Goal: Task Accomplishment & Management: Manage account settings

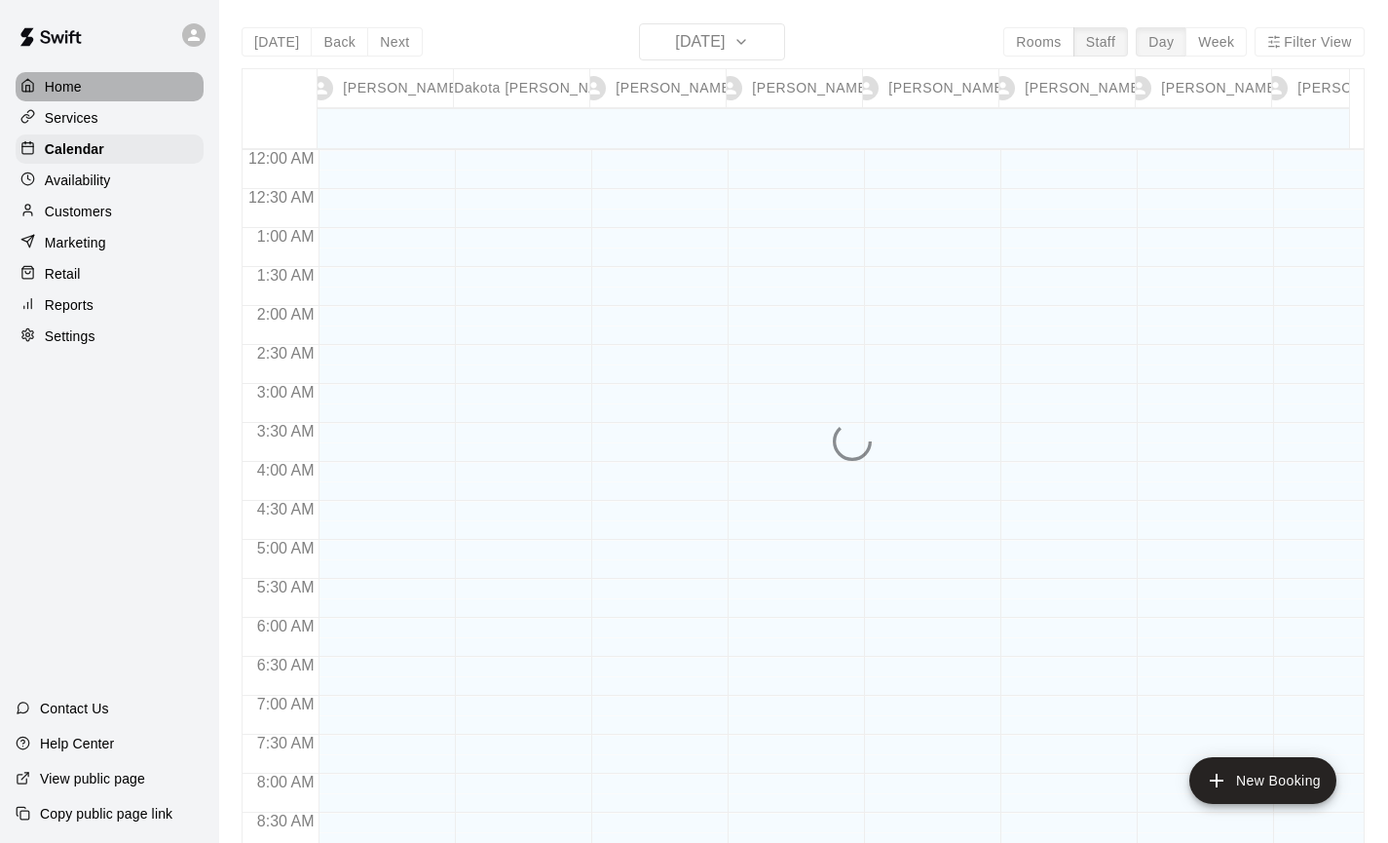
click at [83, 79] on div "Home" at bounding box center [110, 86] width 188 height 29
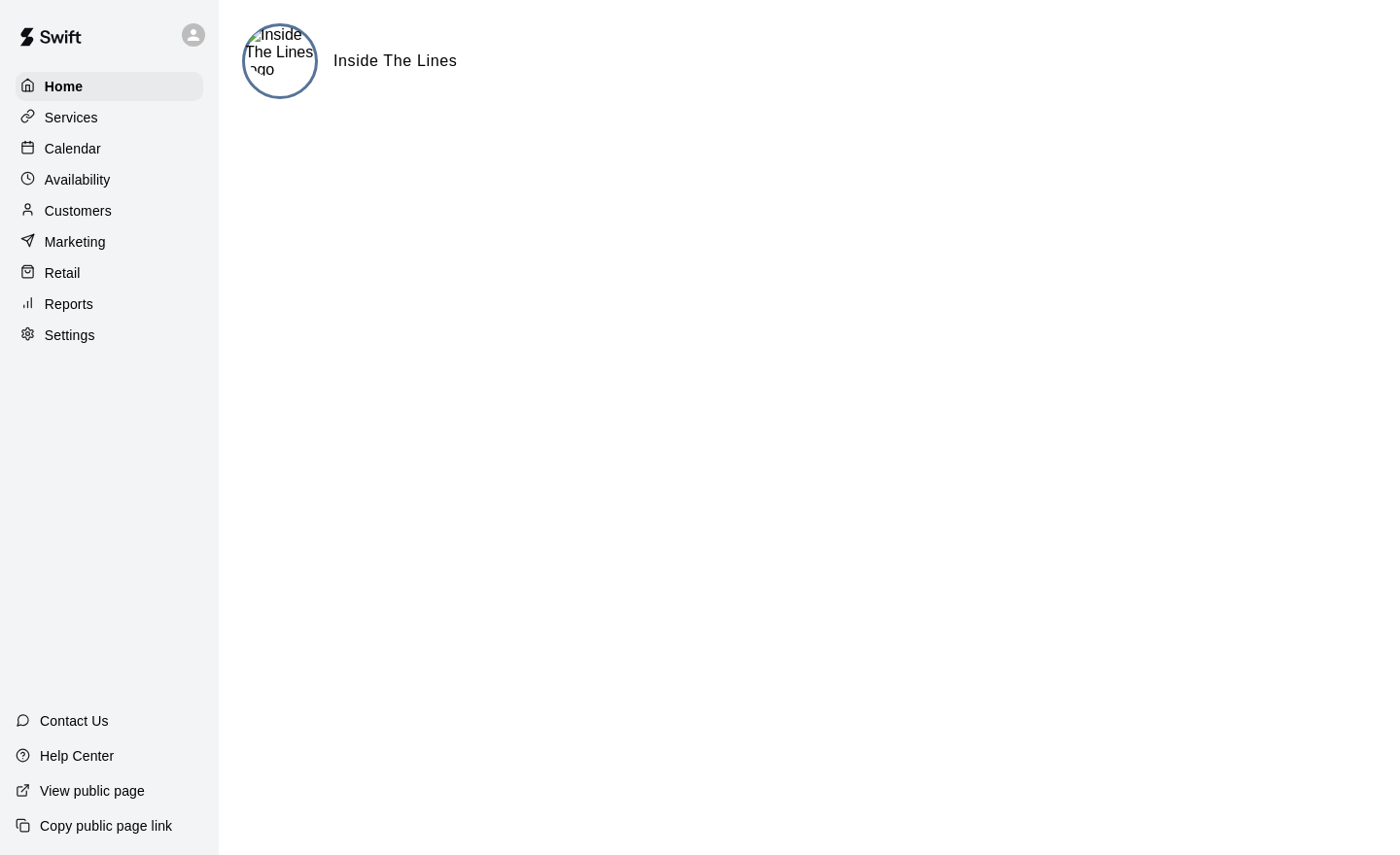
click at [52, 47] on img at bounding box center [50, 37] width 101 height 58
click at [194, 32] on icon at bounding box center [194, 35] width 12 height 12
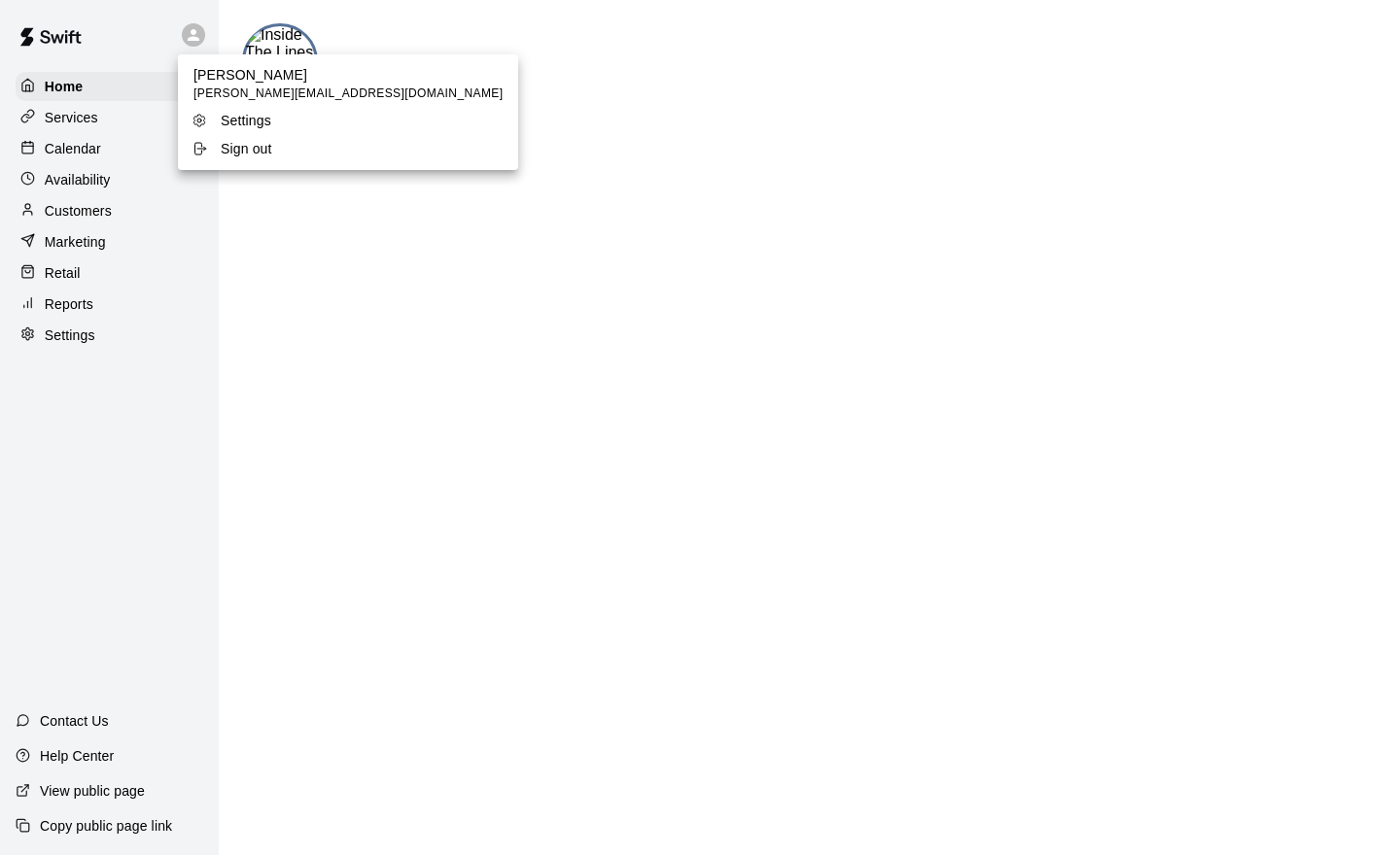
click at [224, 100] on span "[PERSON_NAME][EMAIL_ADDRESS][DOMAIN_NAME]" at bounding box center [348, 94] width 309 height 19
click at [231, 119] on p "Settings" at bounding box center [245, 120] width 51 height 19
select select "**"
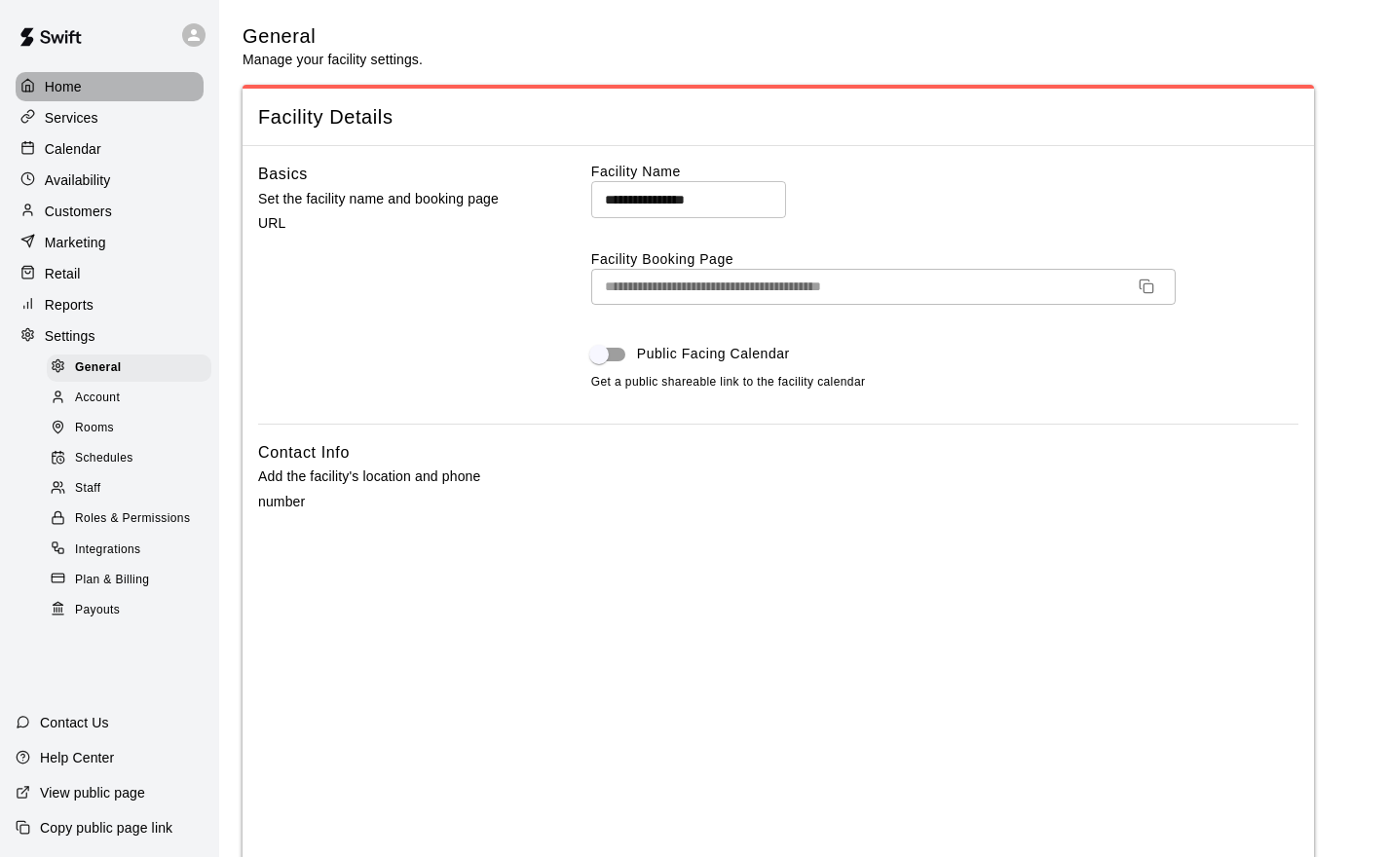
click at [78, 94] on p "Home" at bounding box center [63, 86] width 37 height 19
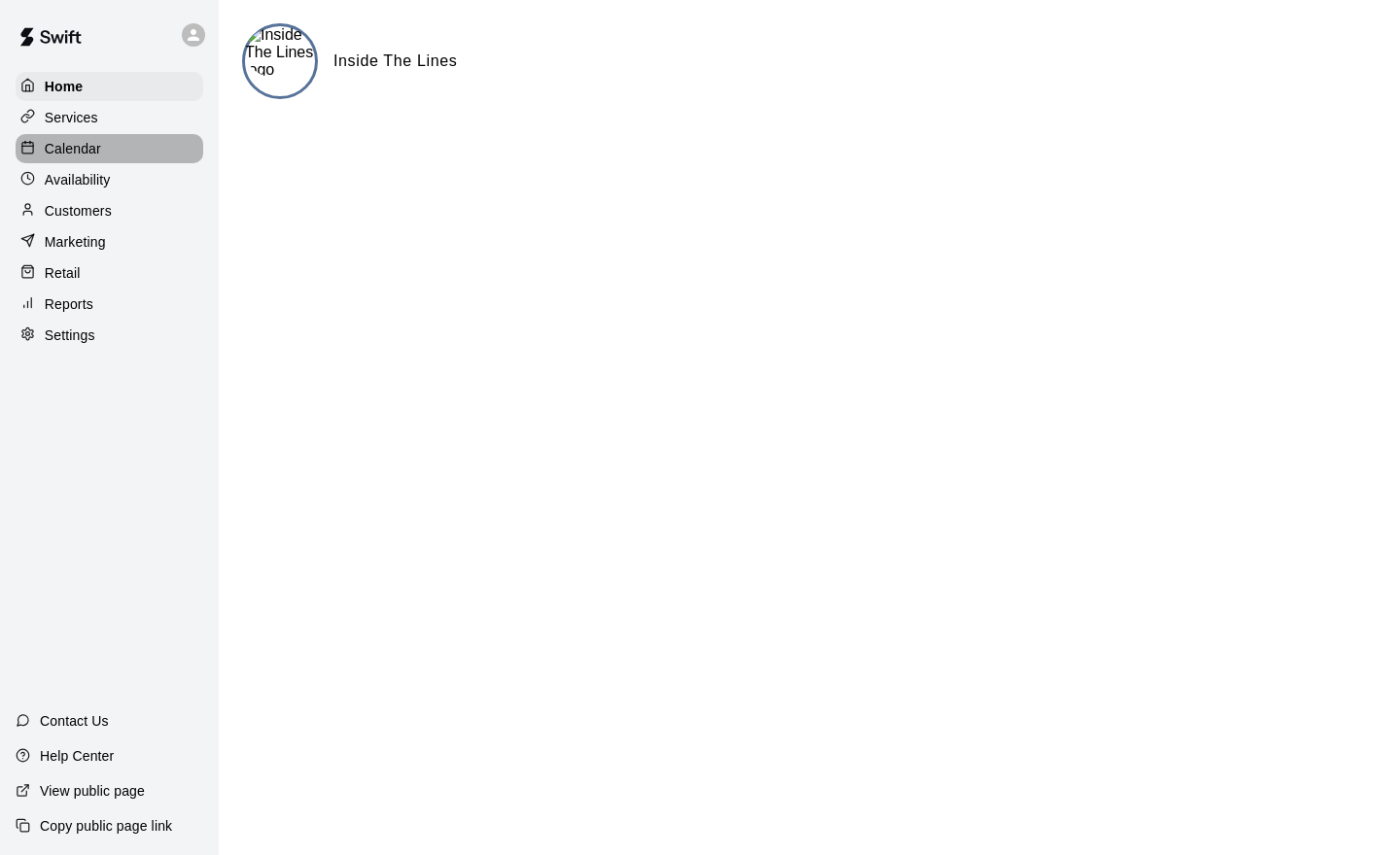
click at [78, 148] on p "Calendar" at bounding box center [73, 148] width 57 height 19
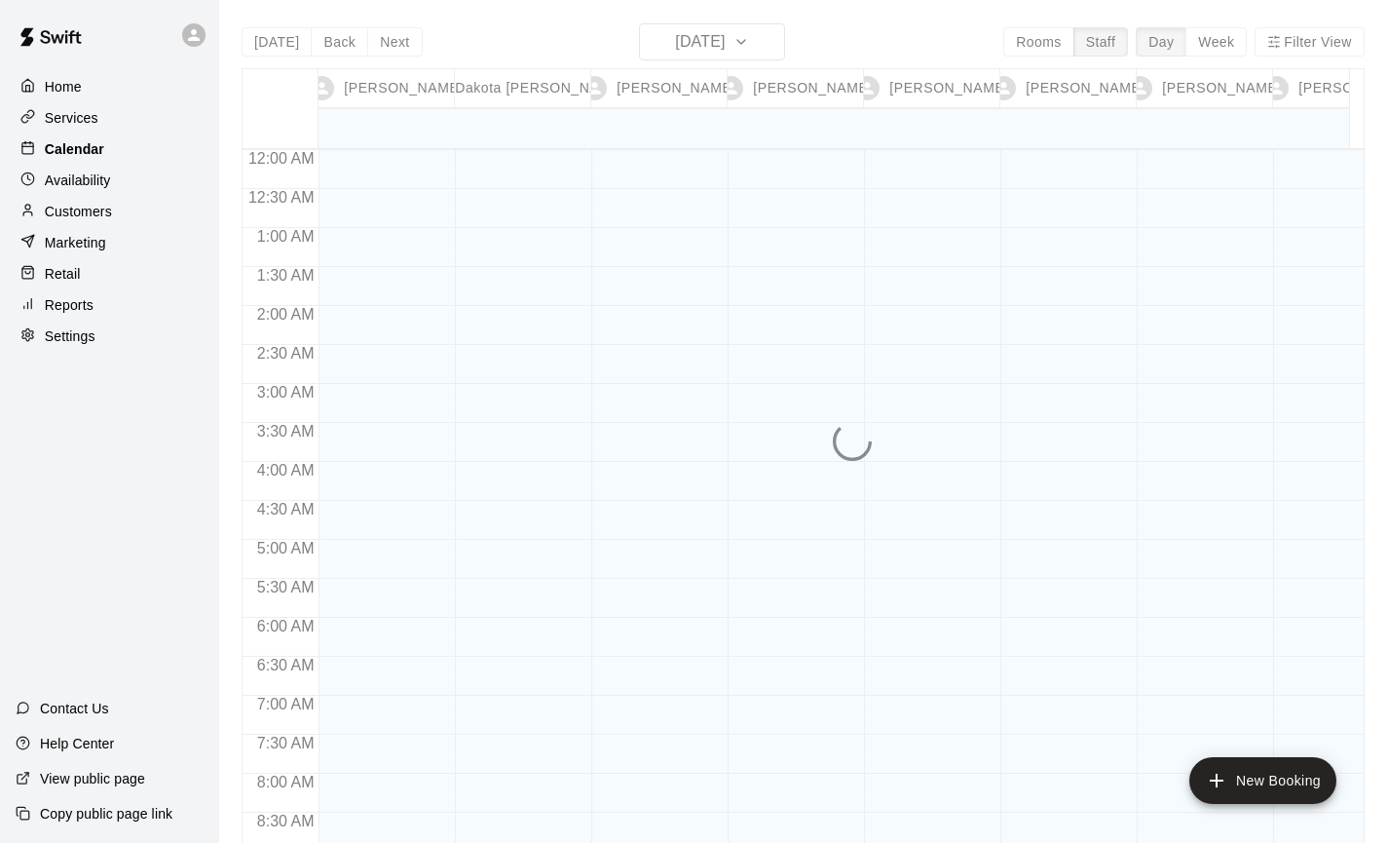
scroll to position [1156, 0]
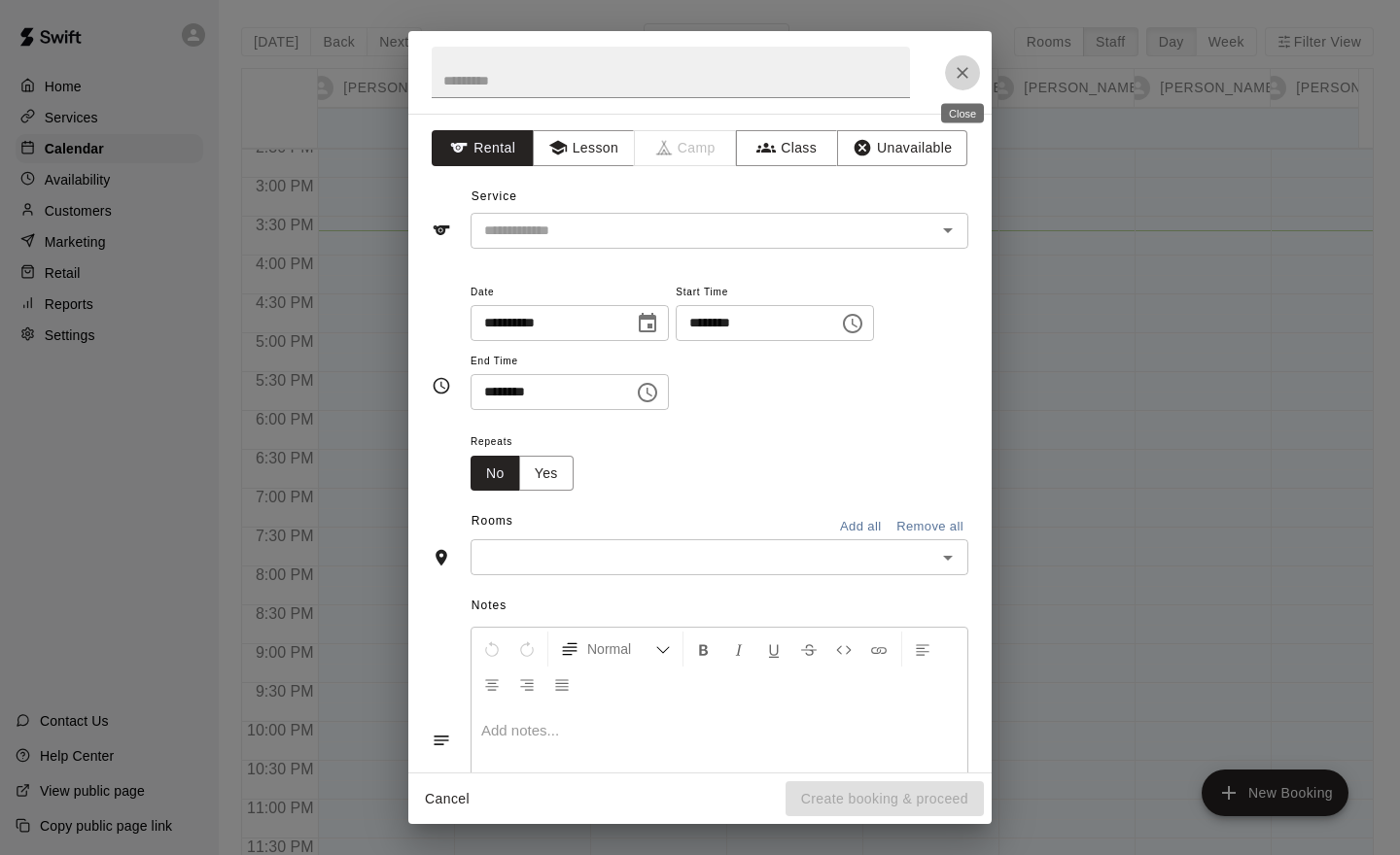
click at [967, 65] on icon "Close" at bounding box center [962, 72] width 19 height 19
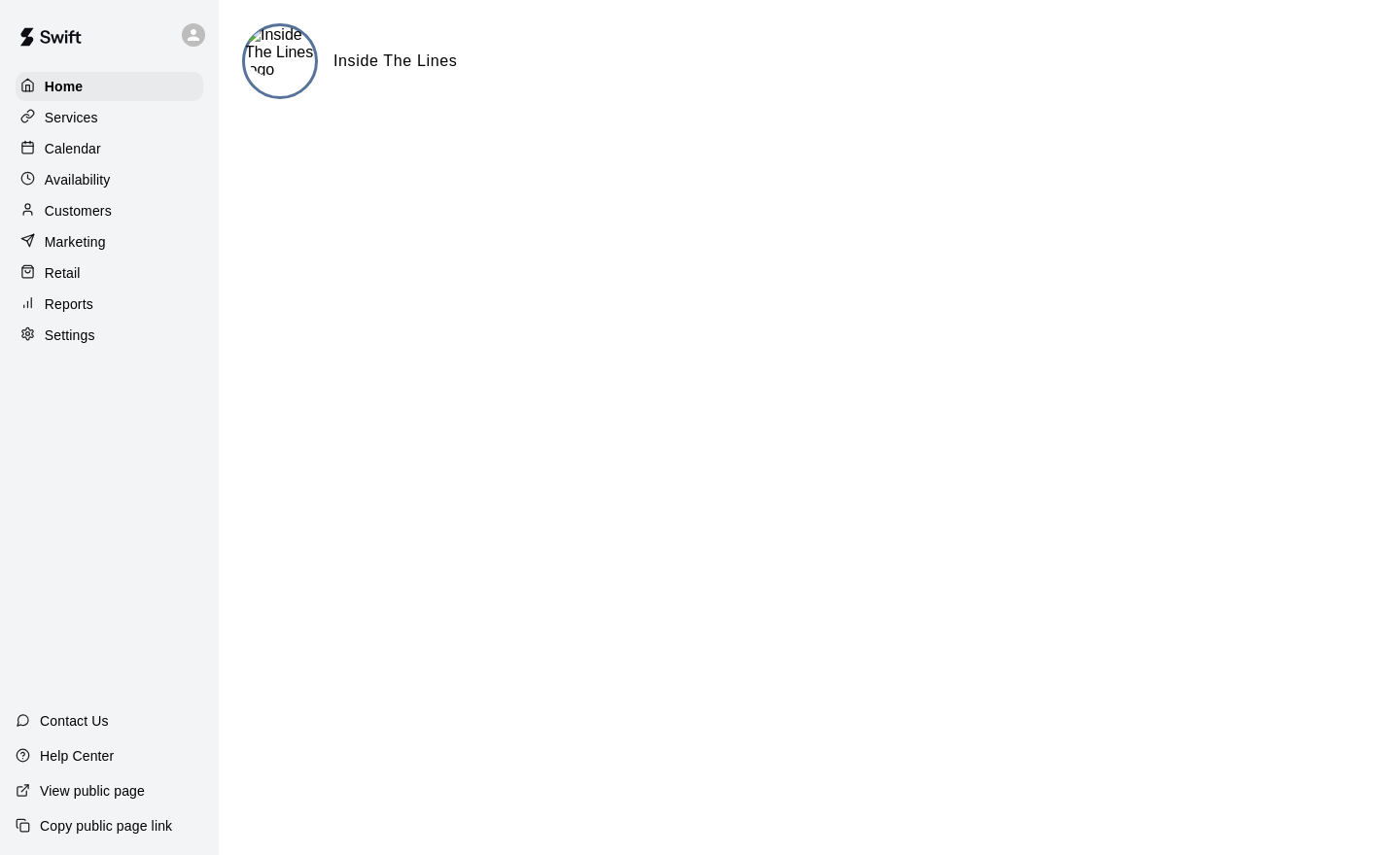
click at [74, 152] on p "Calendar" at bounding box center [73, 148] width 57 height 19
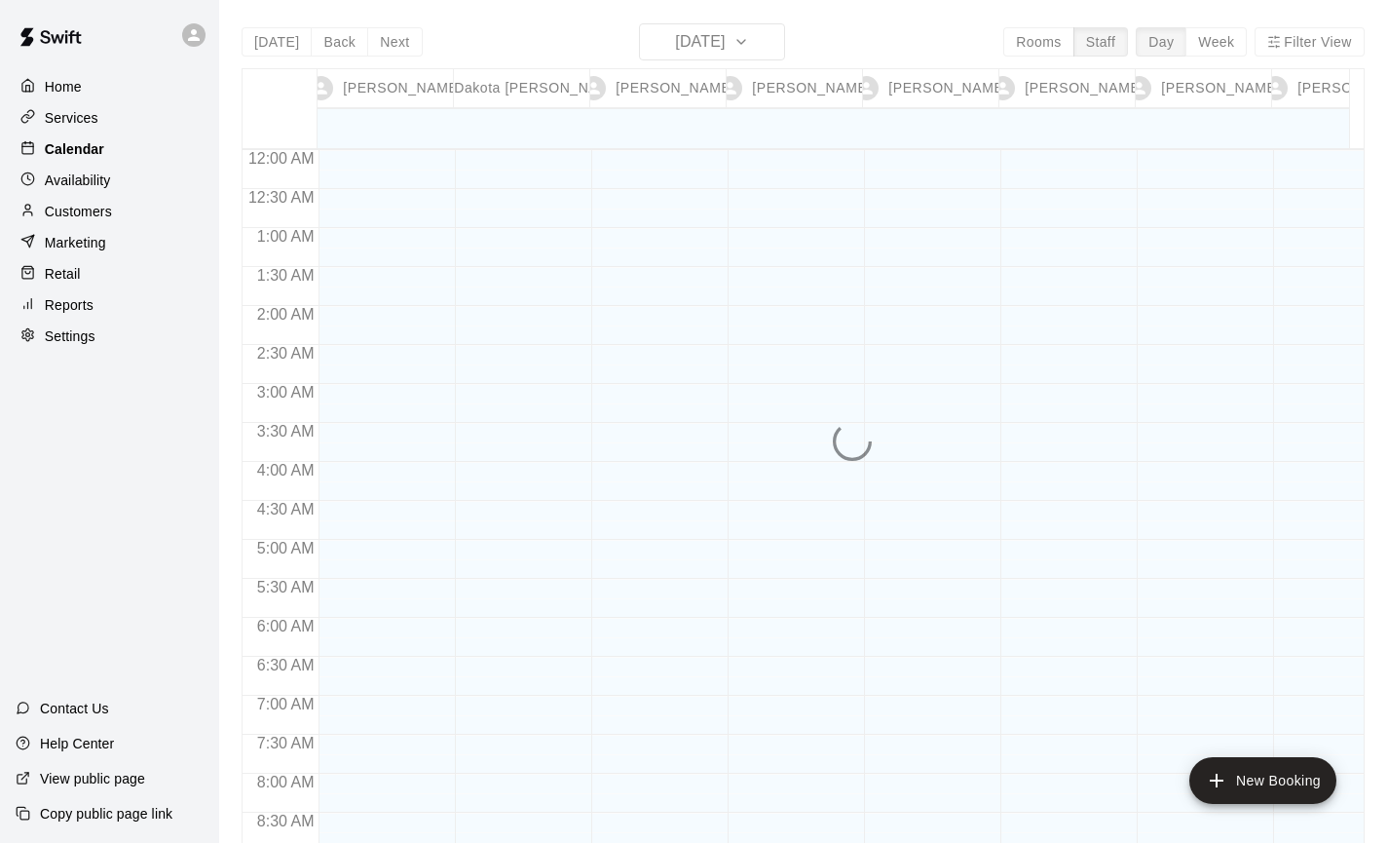
scroll to position [1102, 0]
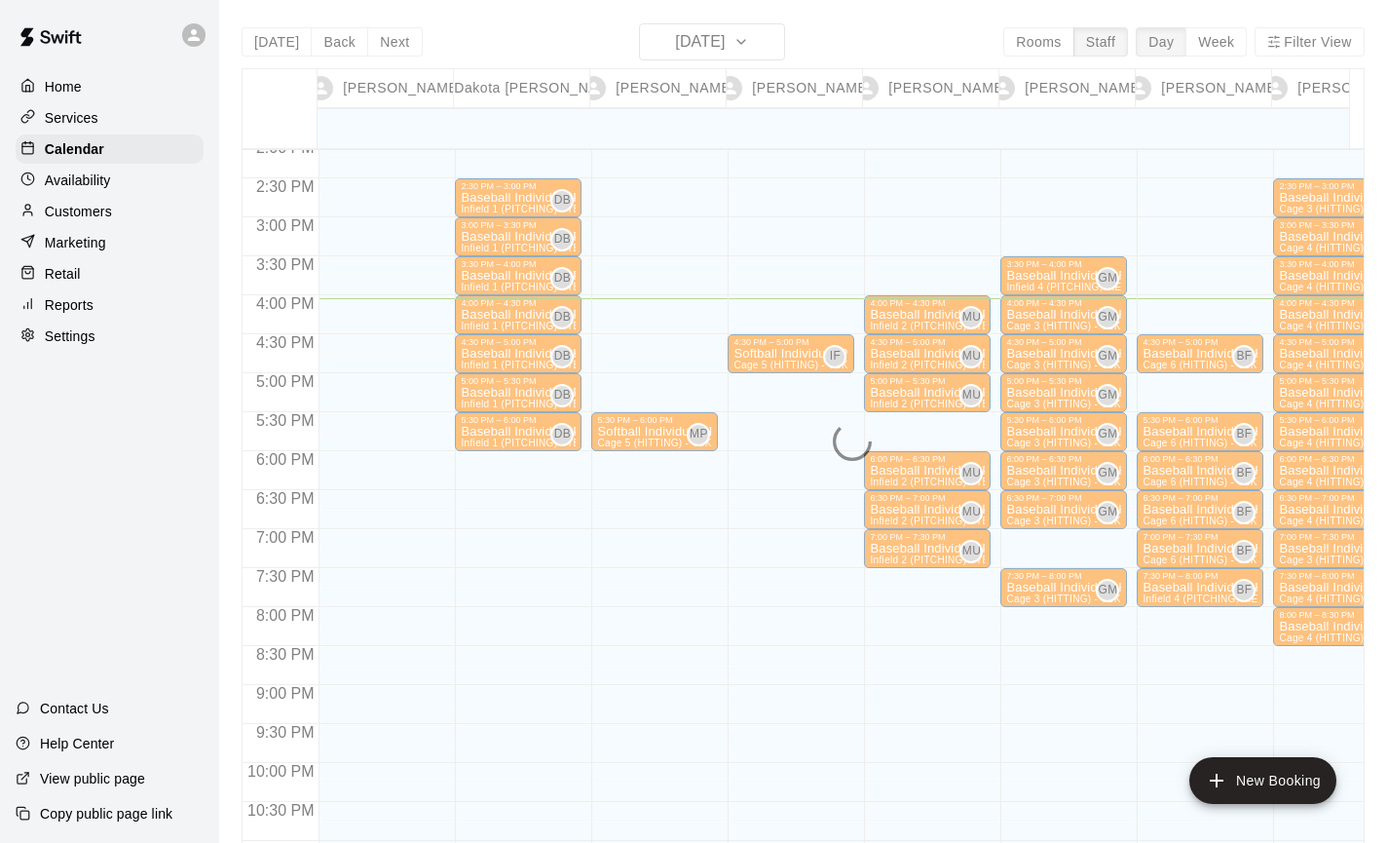
click at [409, 149] on div "12:00 AM 12:30 AM 1:00 AM 1:30 AM 2:00 AM 2:30 AM 3:00 AM 3:30 AM 4:00 AM 4:30 …" at bounding box center [803, 506] width 1121 height 717
click at [61, 78] on p "Home" at bounding box center [63, 86] width 37 height 19
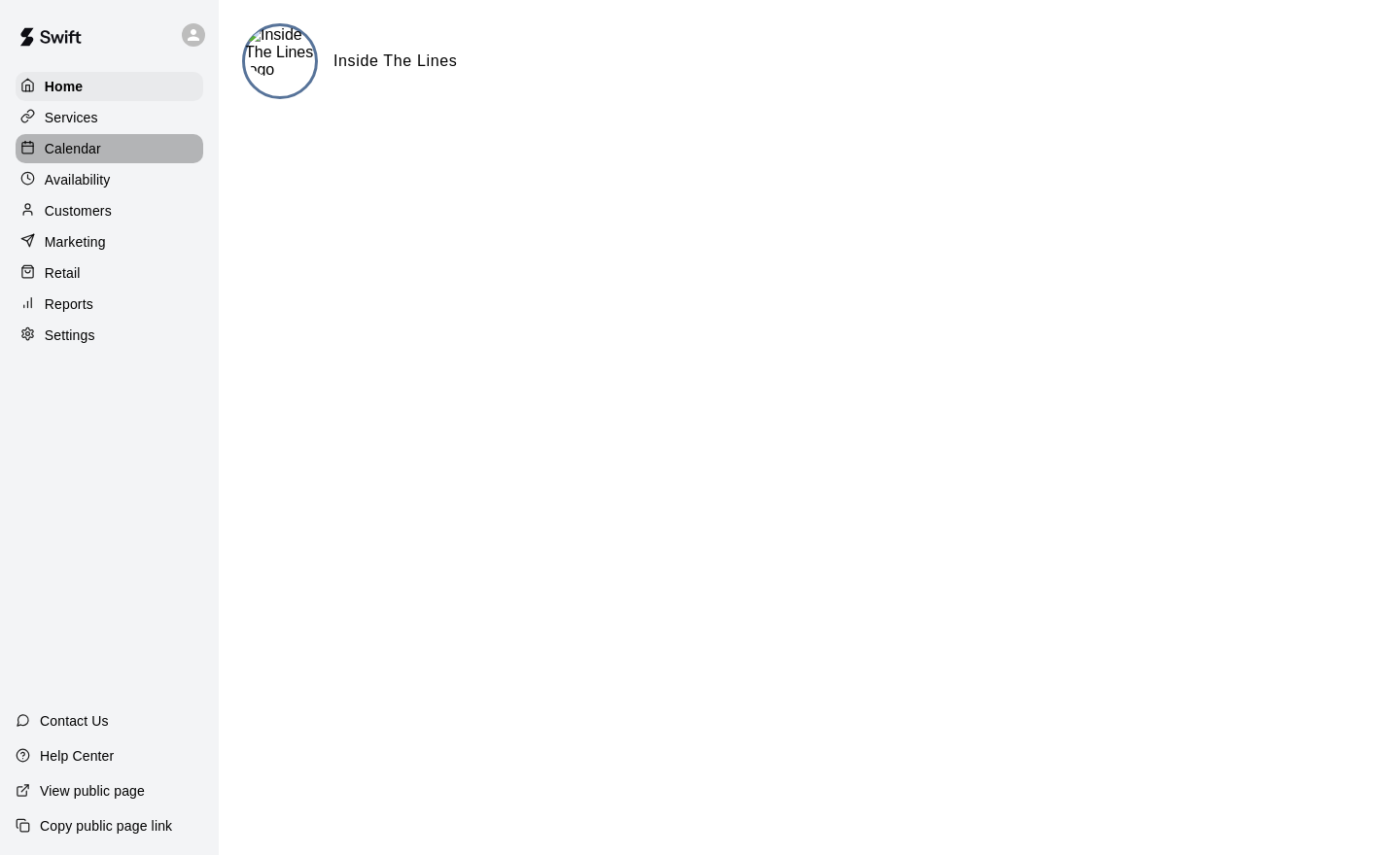
drag, startPoint x: 1277, startPoint y: 5, endPoint x: 70, endPoint y: 157, distance: 1216.5
click at [70, 157] on p "Calendar" at bounding box center [73, 148] width 57 height 19
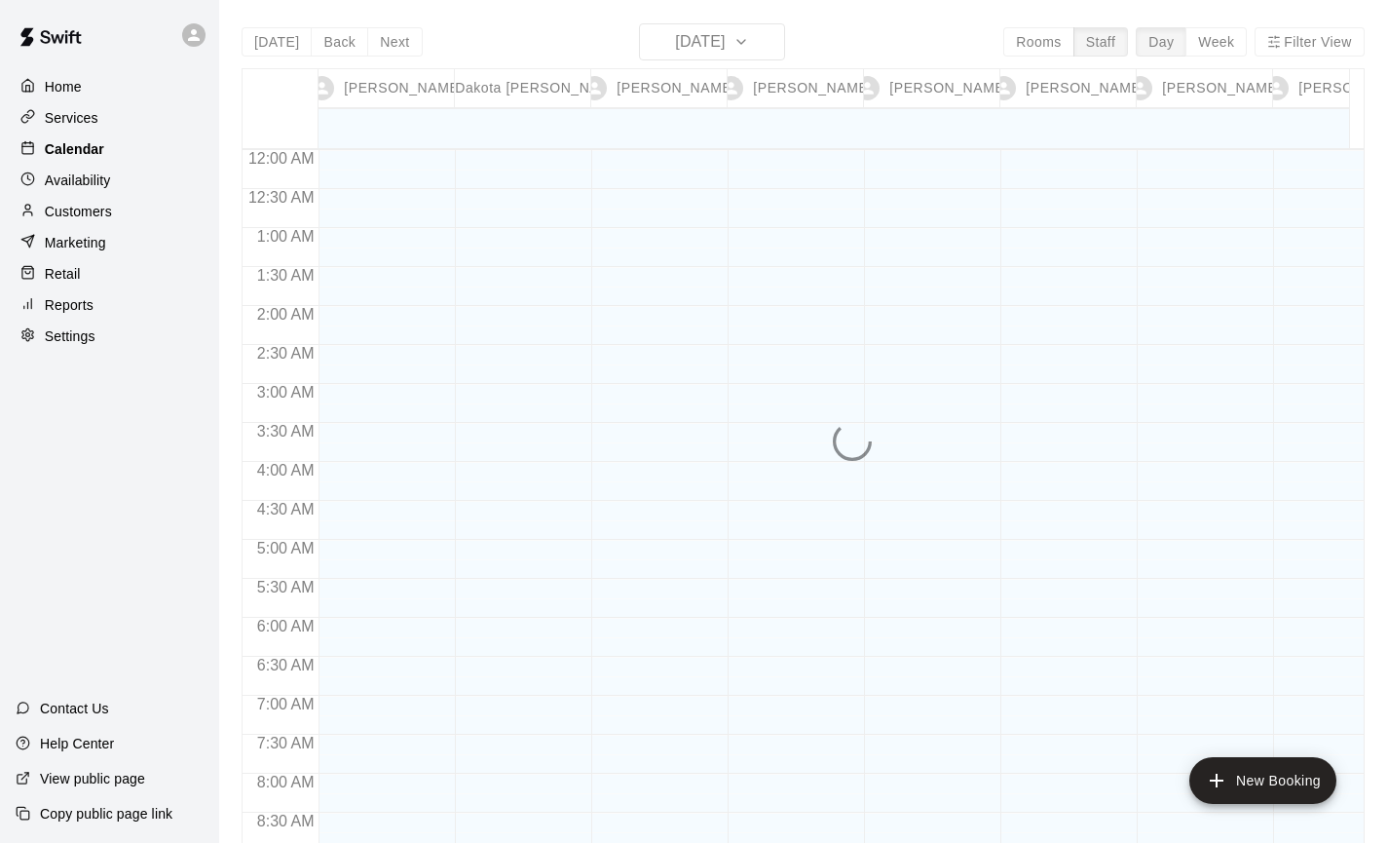
scroll to position [1156, 0]
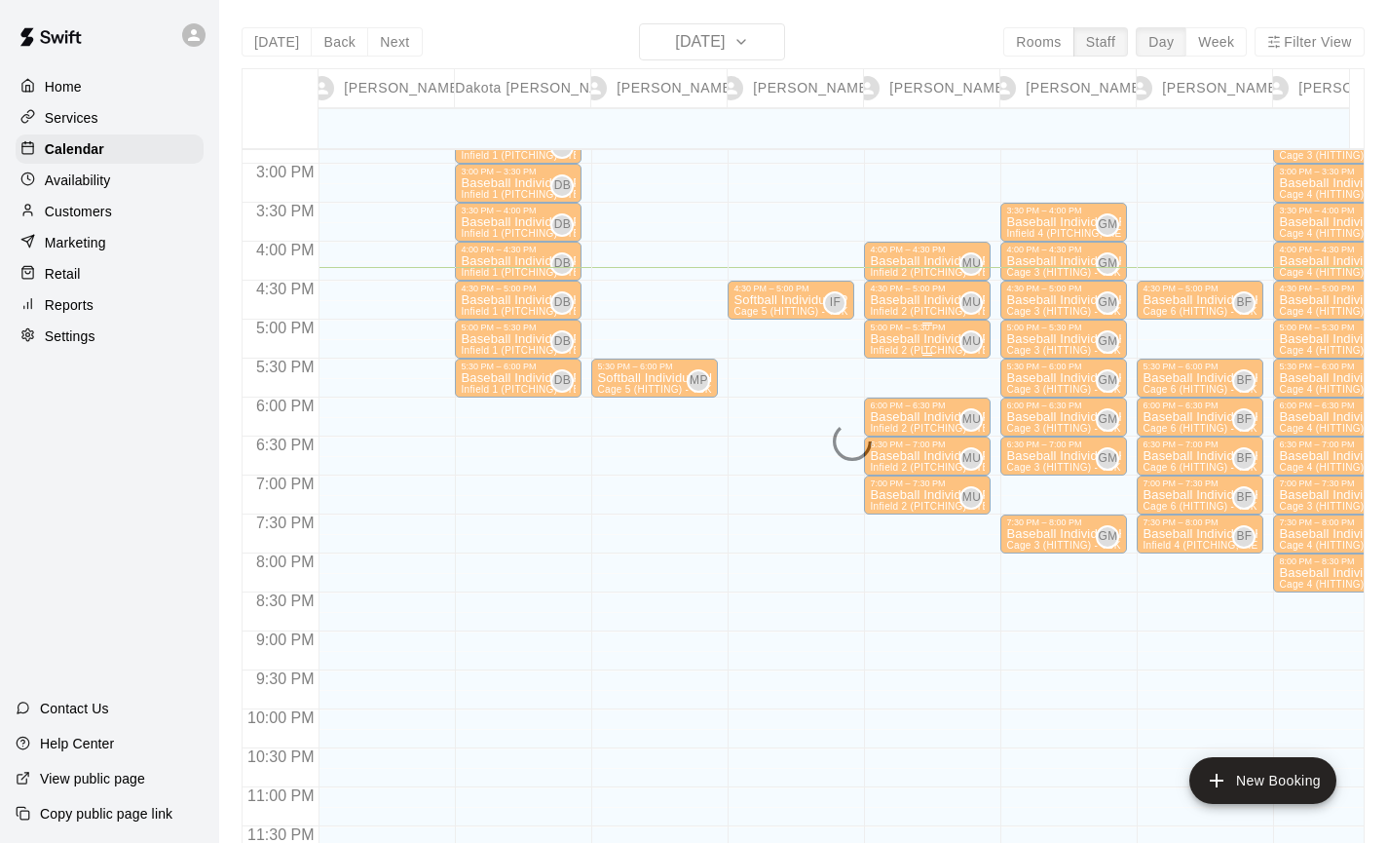
click at [869, 320] on div "5:00 PM – 5:30 PM Baseball Individual PITCHING - 30 minutes Infield 2 (PITCHING…" at bounding box center [927, 339] width 127 height 39
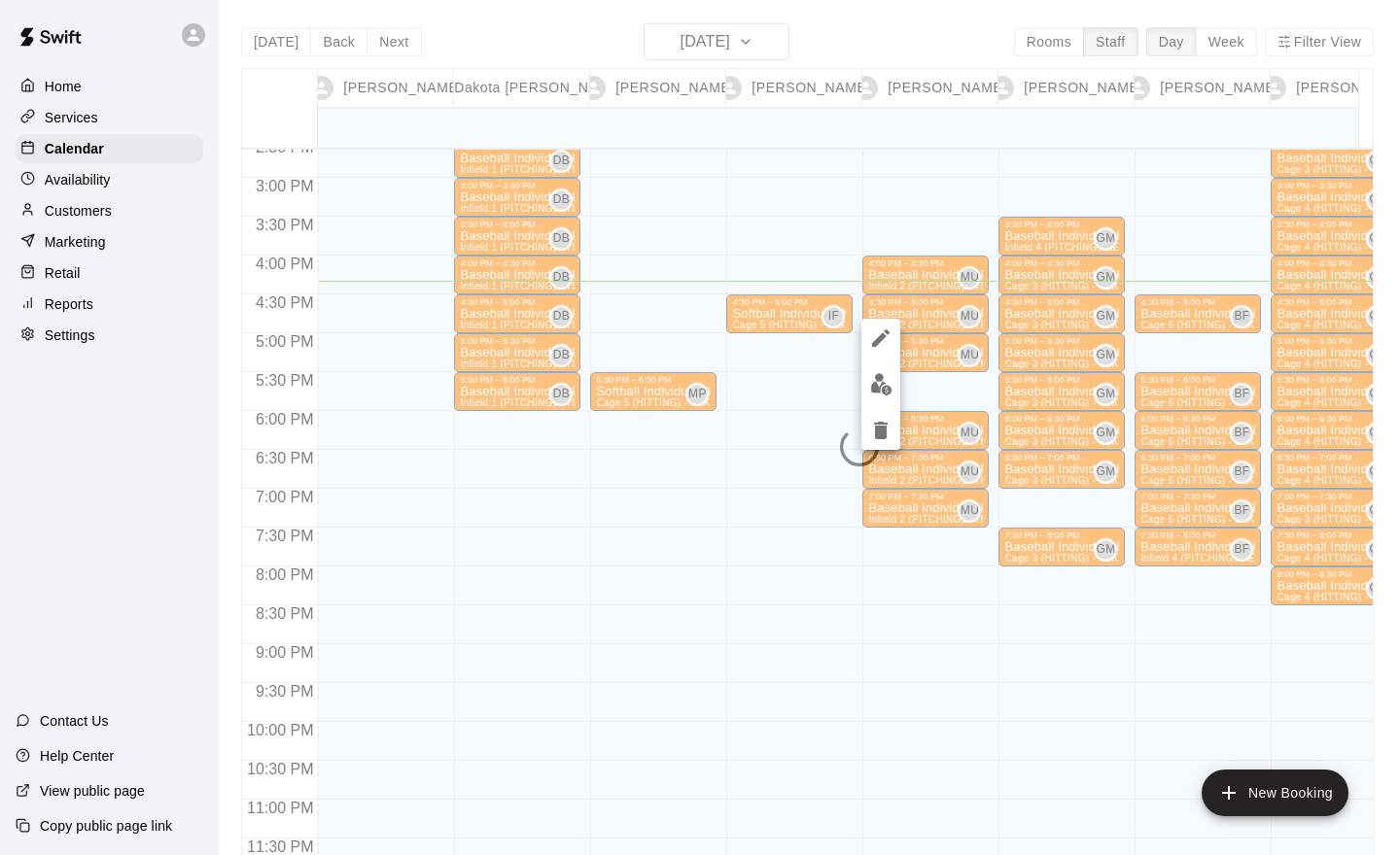
click at [73, 87] on div at bounding box center [700, 427] width 1400 height 855
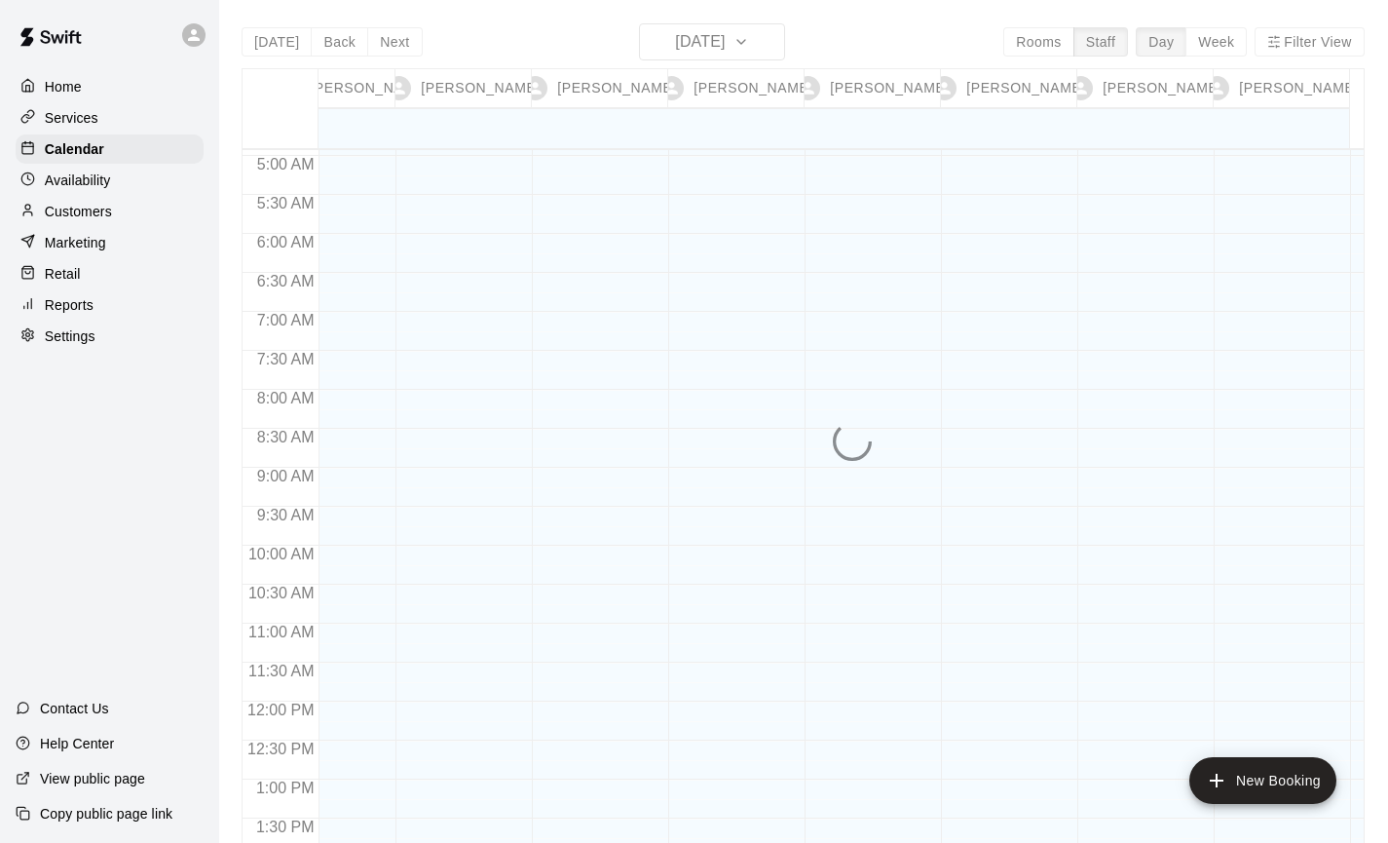
scroll to position [385, 196]
click at [58, 99] on div "Home" at bounding box center [110, 86] width 188 height 29
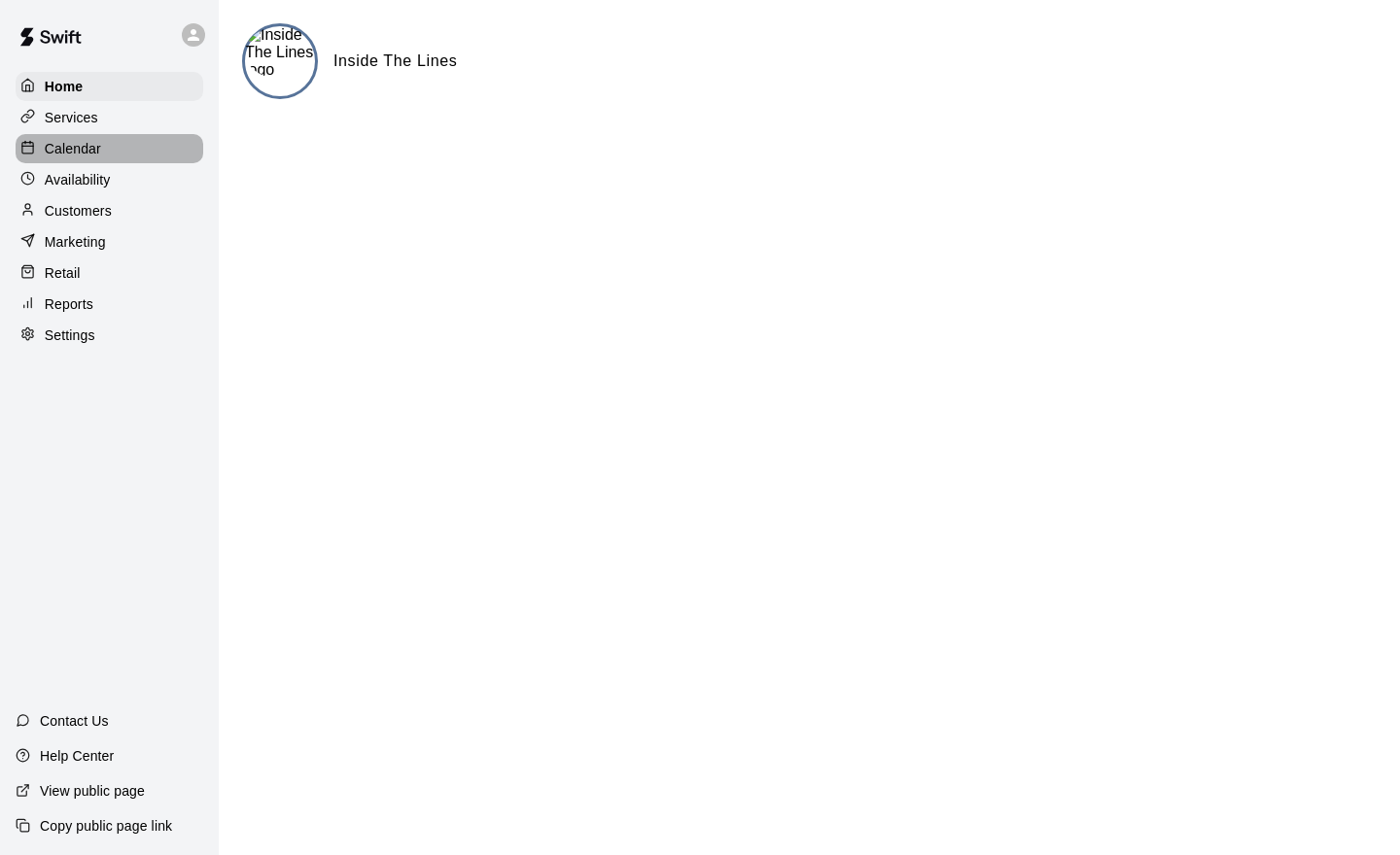
click at [80, 147] on p "Calendar" at bounding box center [73, 148] width 57 height 19
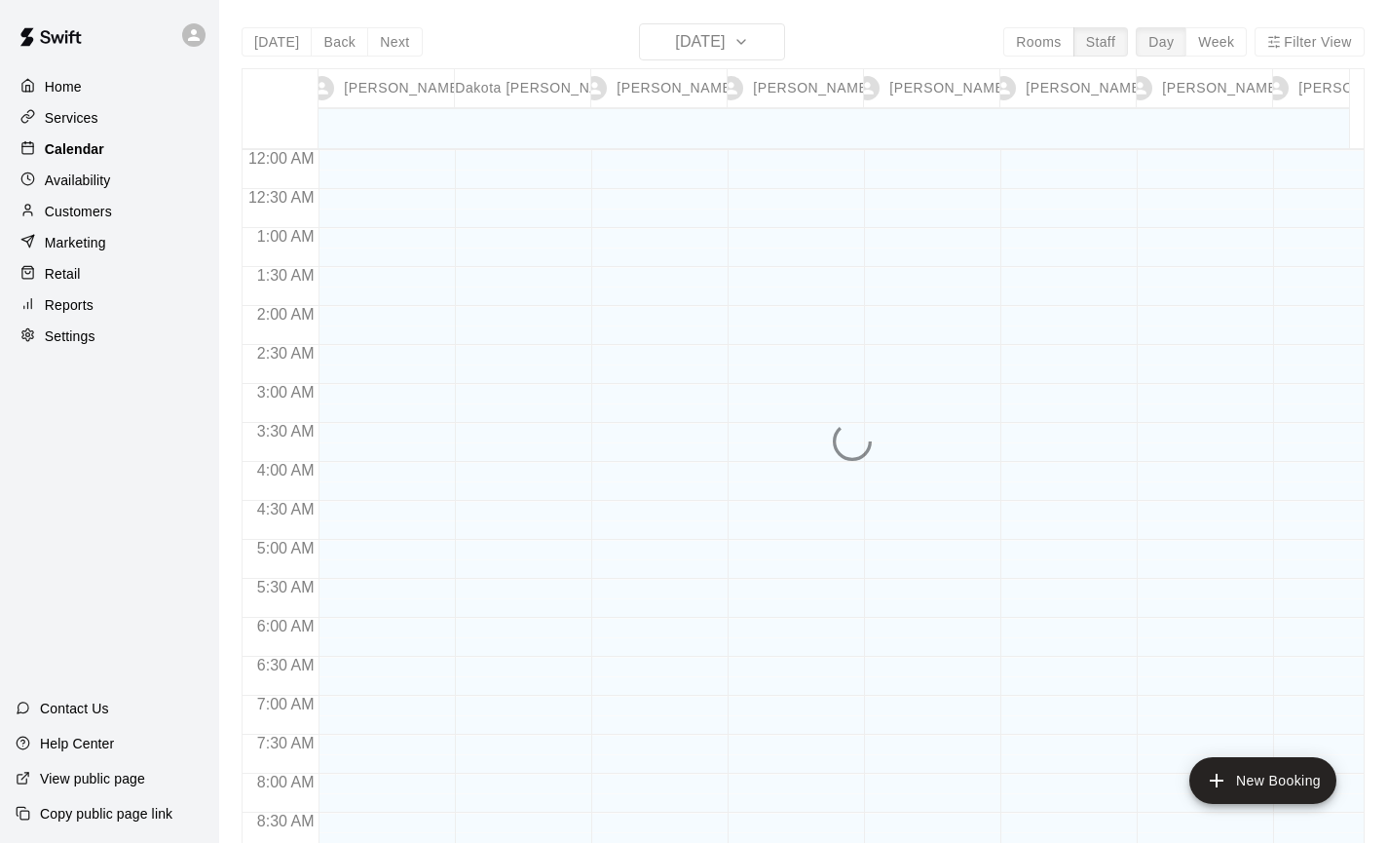
scroll to position [1156, 0]
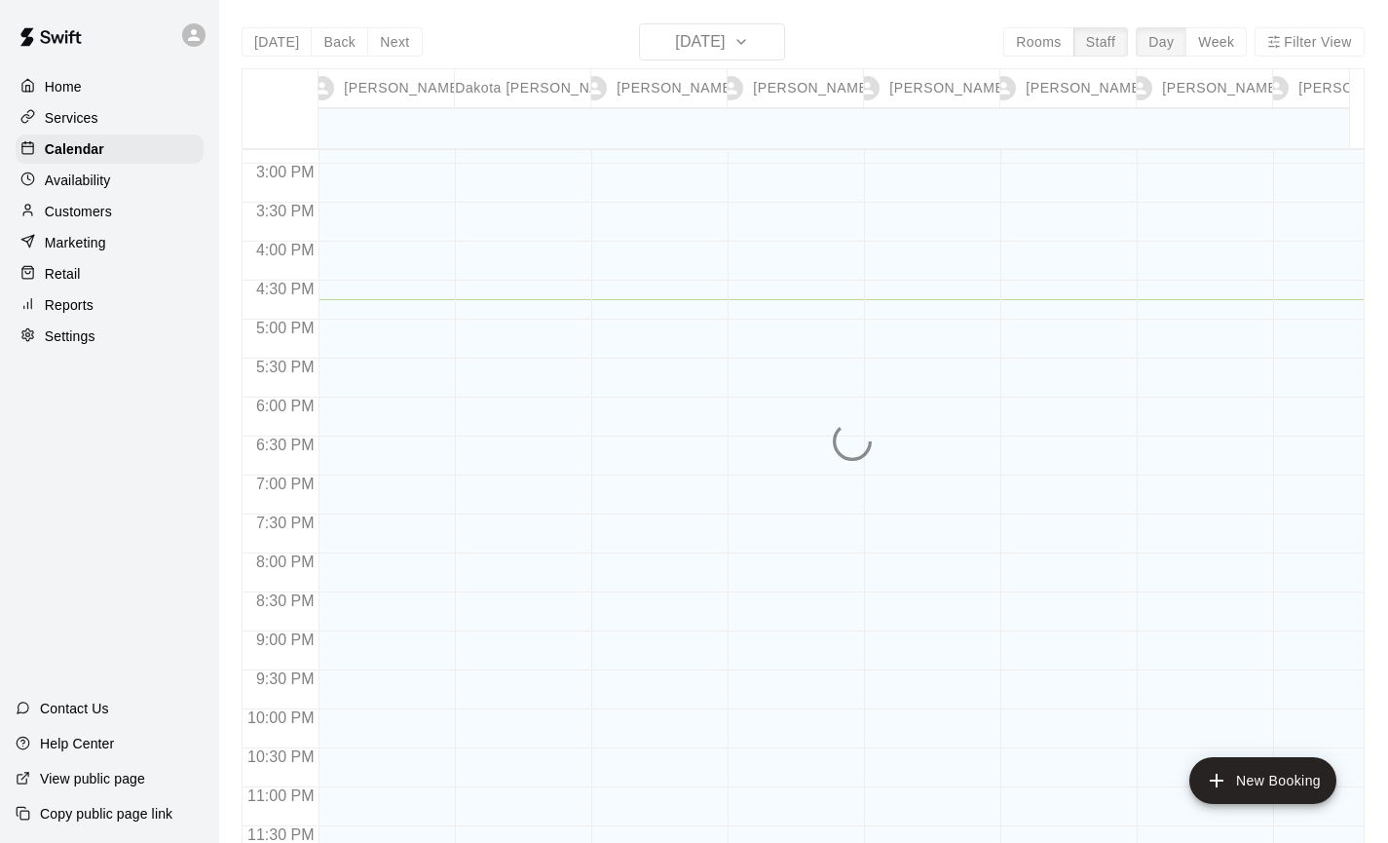
click at [68, 84] on p "Home" at bounding box center [63, 86] width 37 height 19
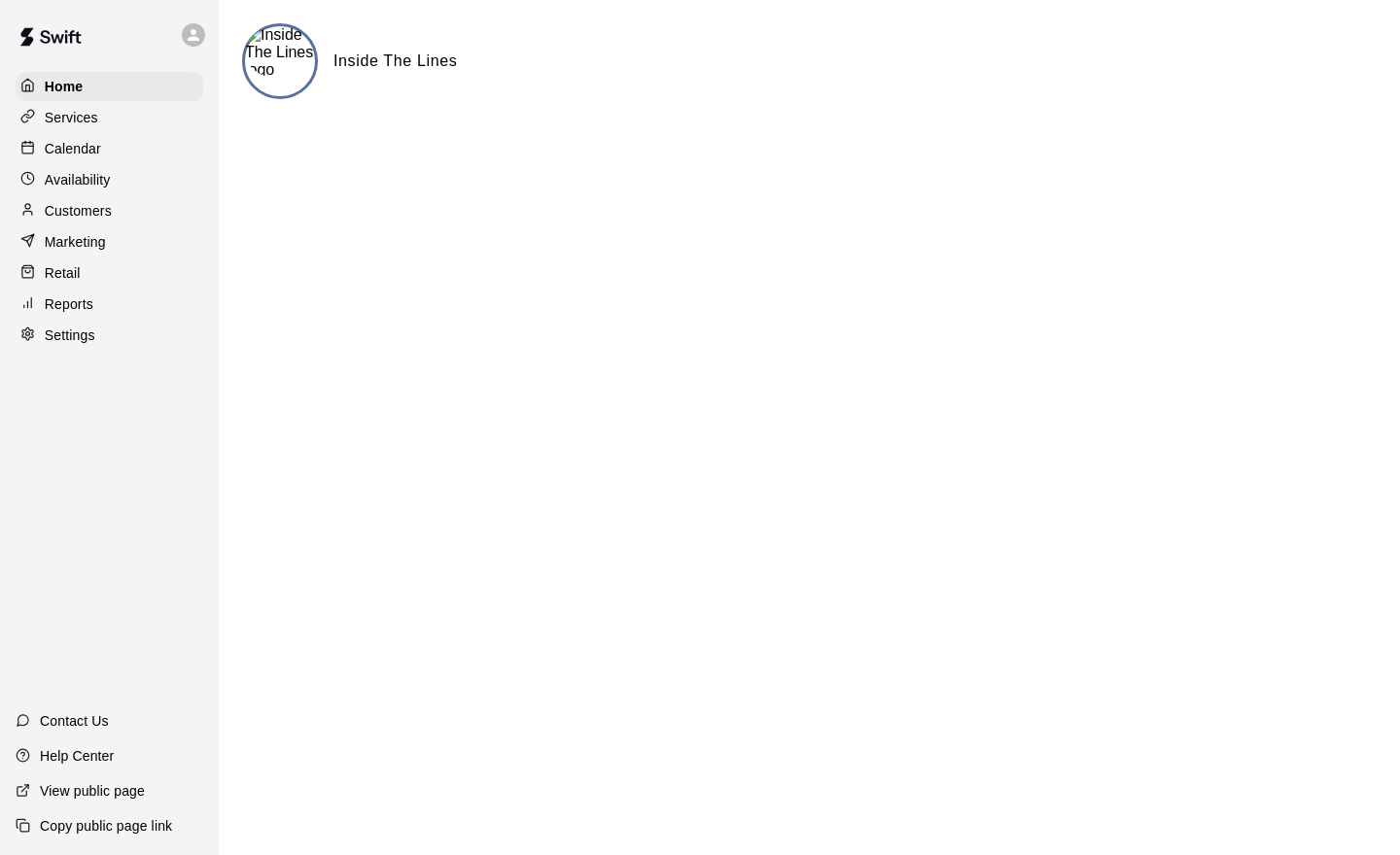
click at [282, 33] on img at bounding box center [279, 52] width 70 height 53
click at [83, 140] on div "Calendar" at bounding box center [110, 148] width 188 height 29
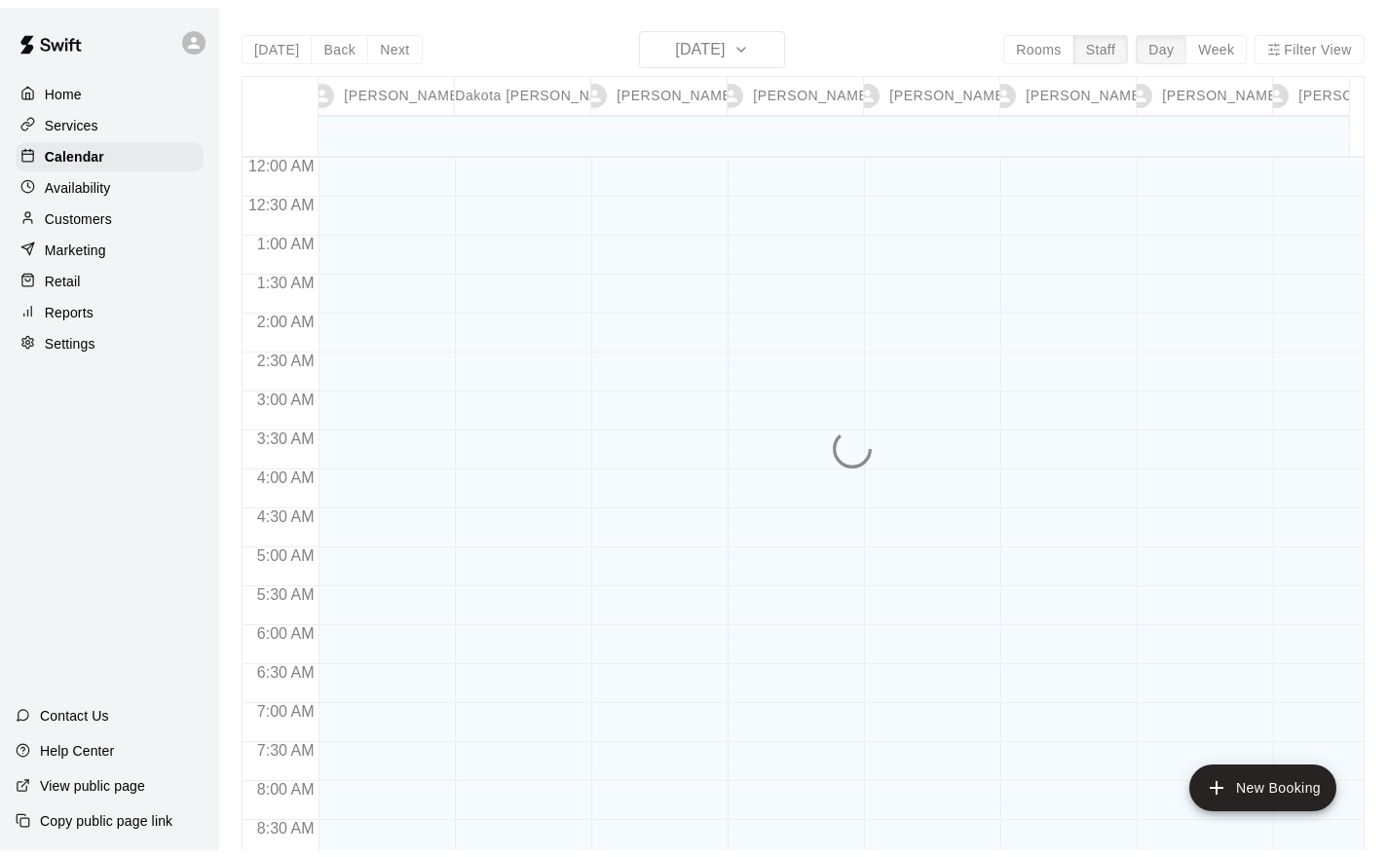
scroll to position [1156, 0]
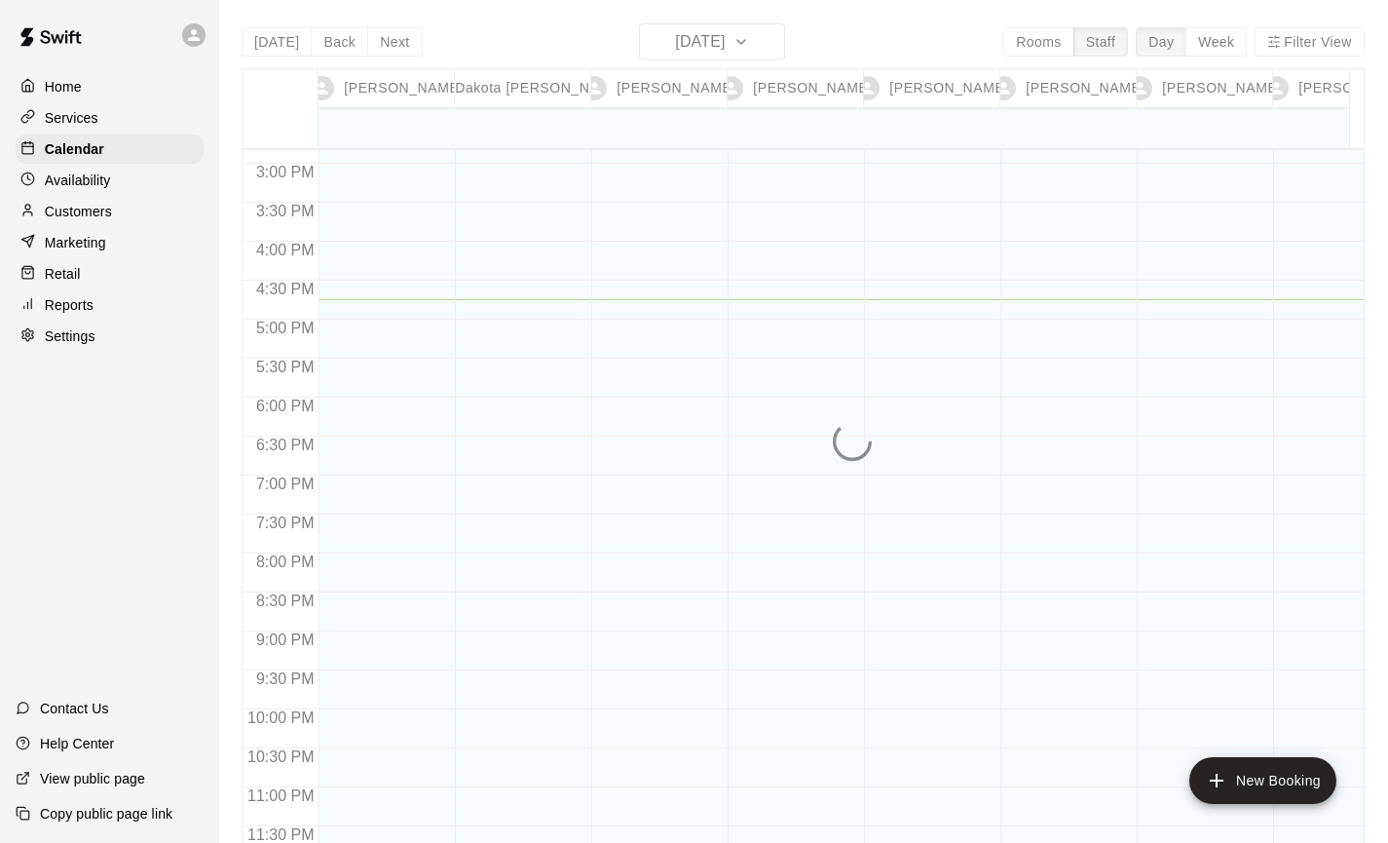
click at [94, 346] on p "Settings" at bounding box center [70, 335] width 51 height 19
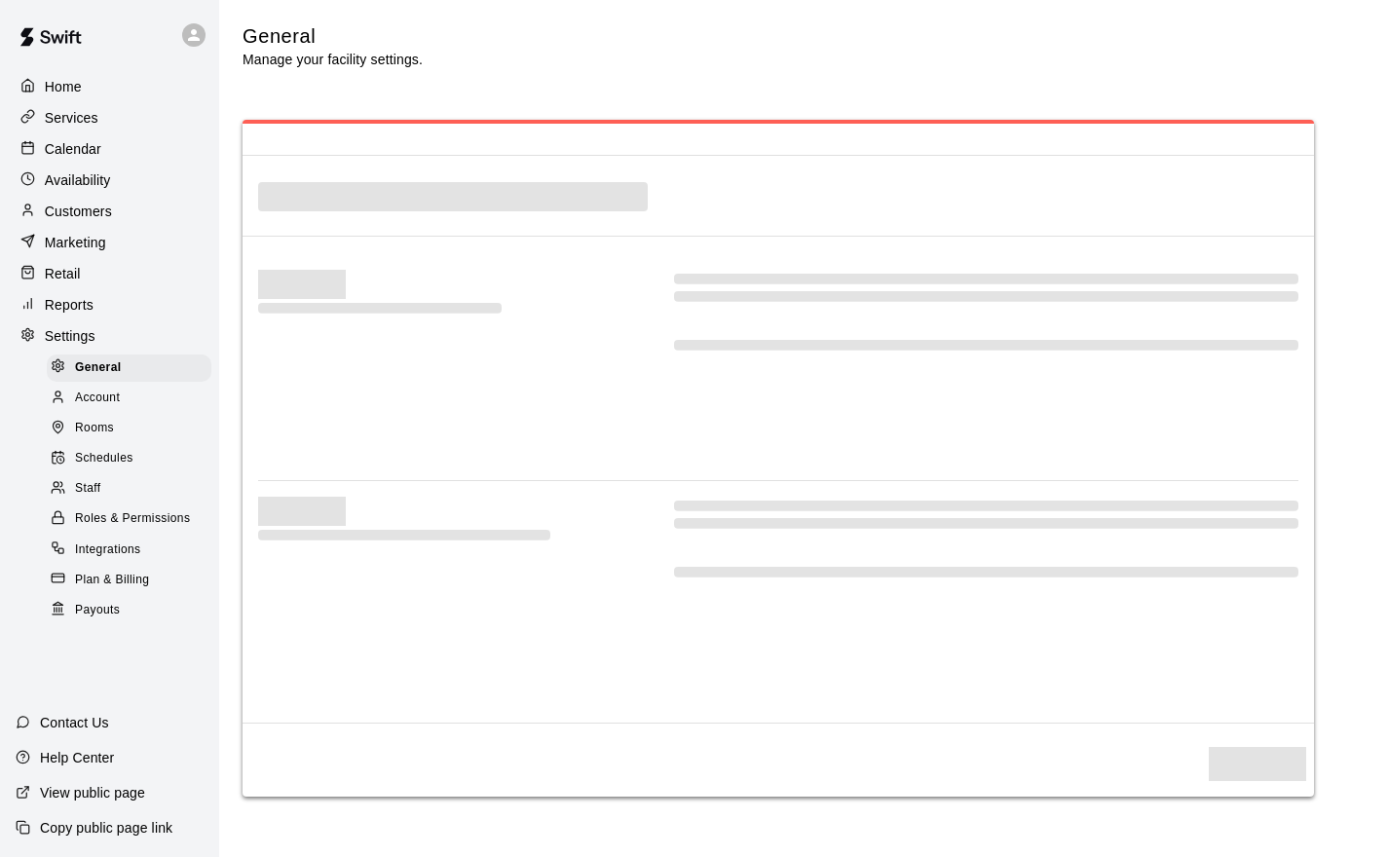
select select "**"
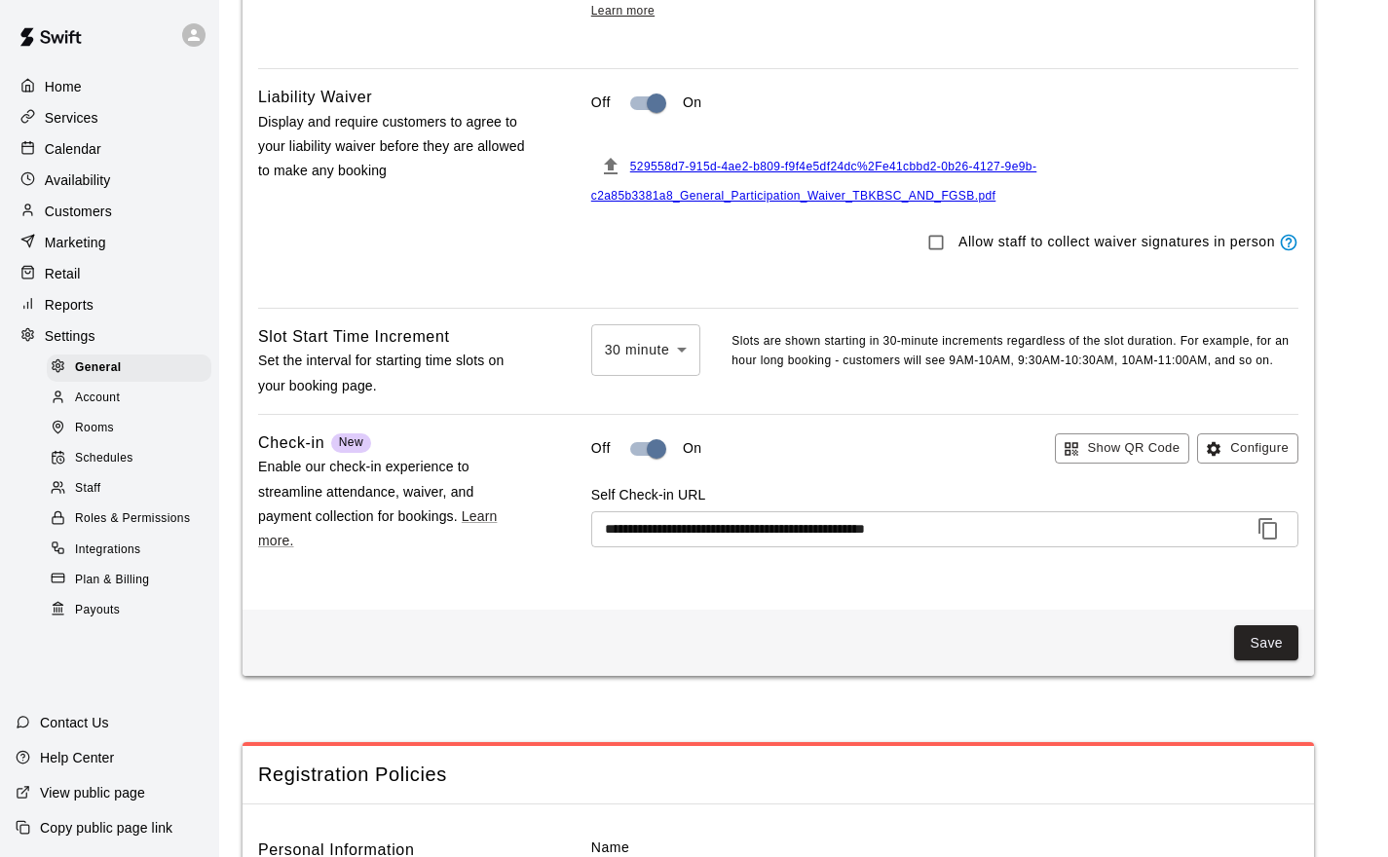
scroll to position [2111, 0]
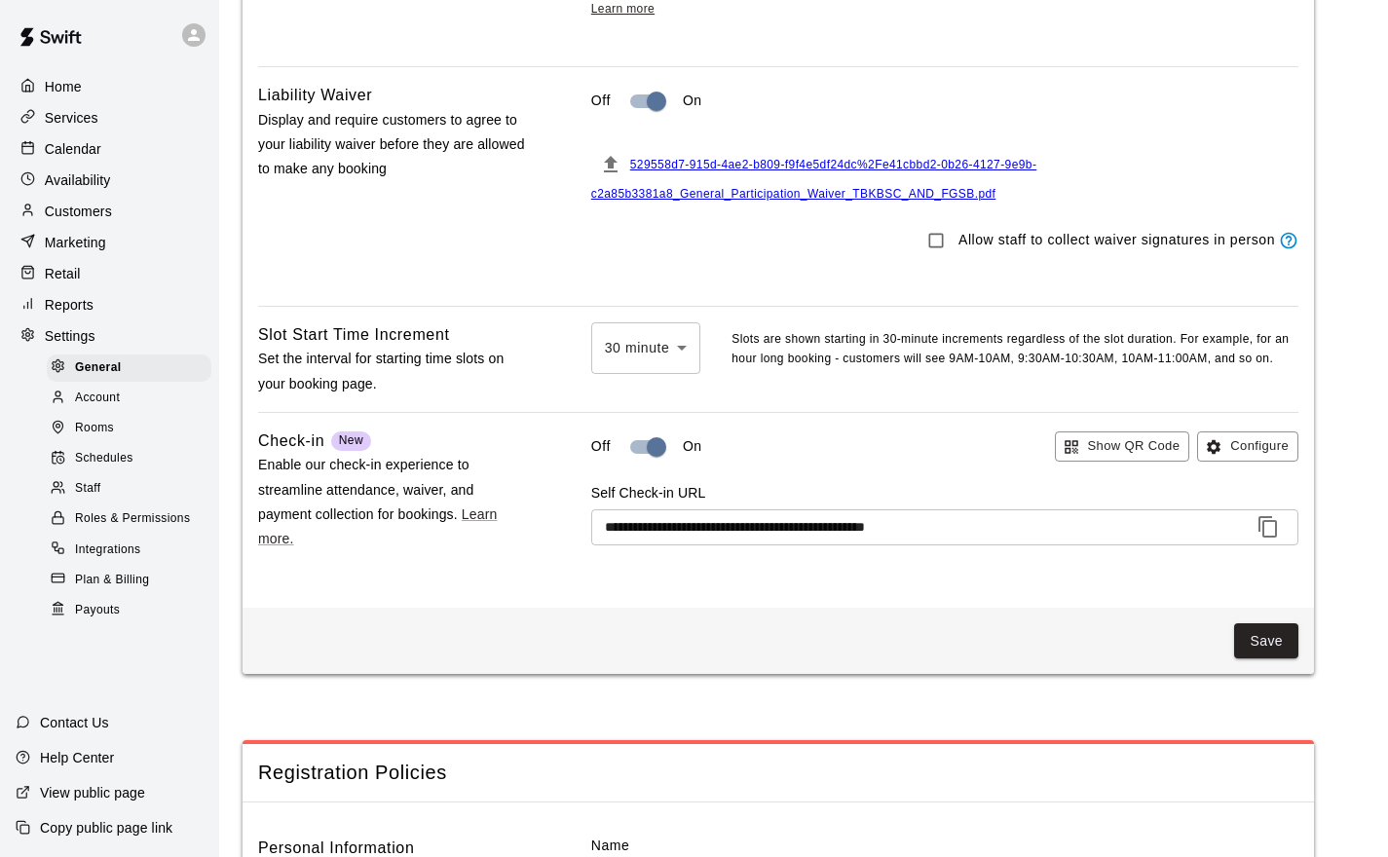
click at [73, 87] on p "Home" at bounding box center [63, 86] width 37 height 19
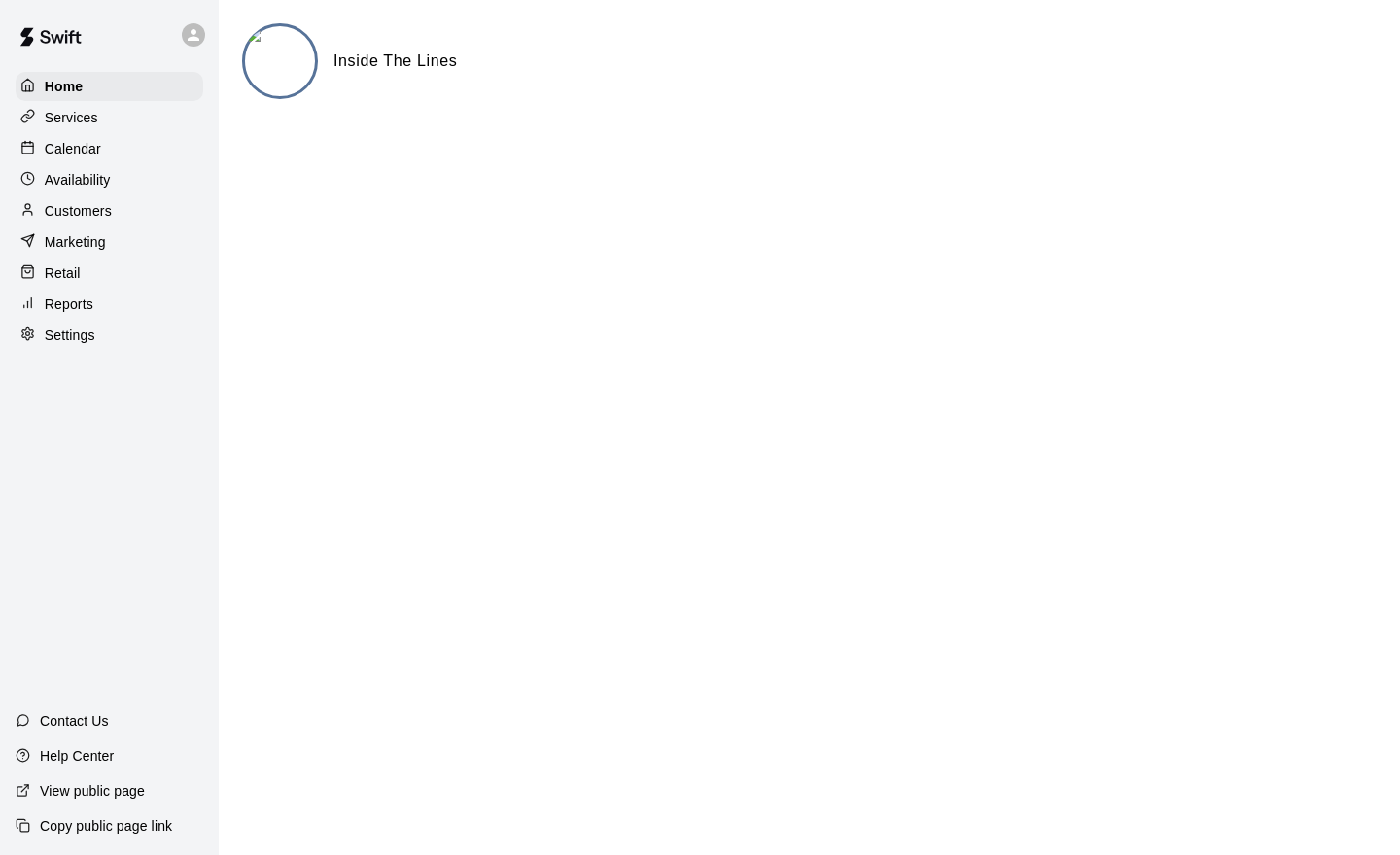
click at [69, 152] on p "Calendar" at bounding box center [73, 148] width 57 height 19
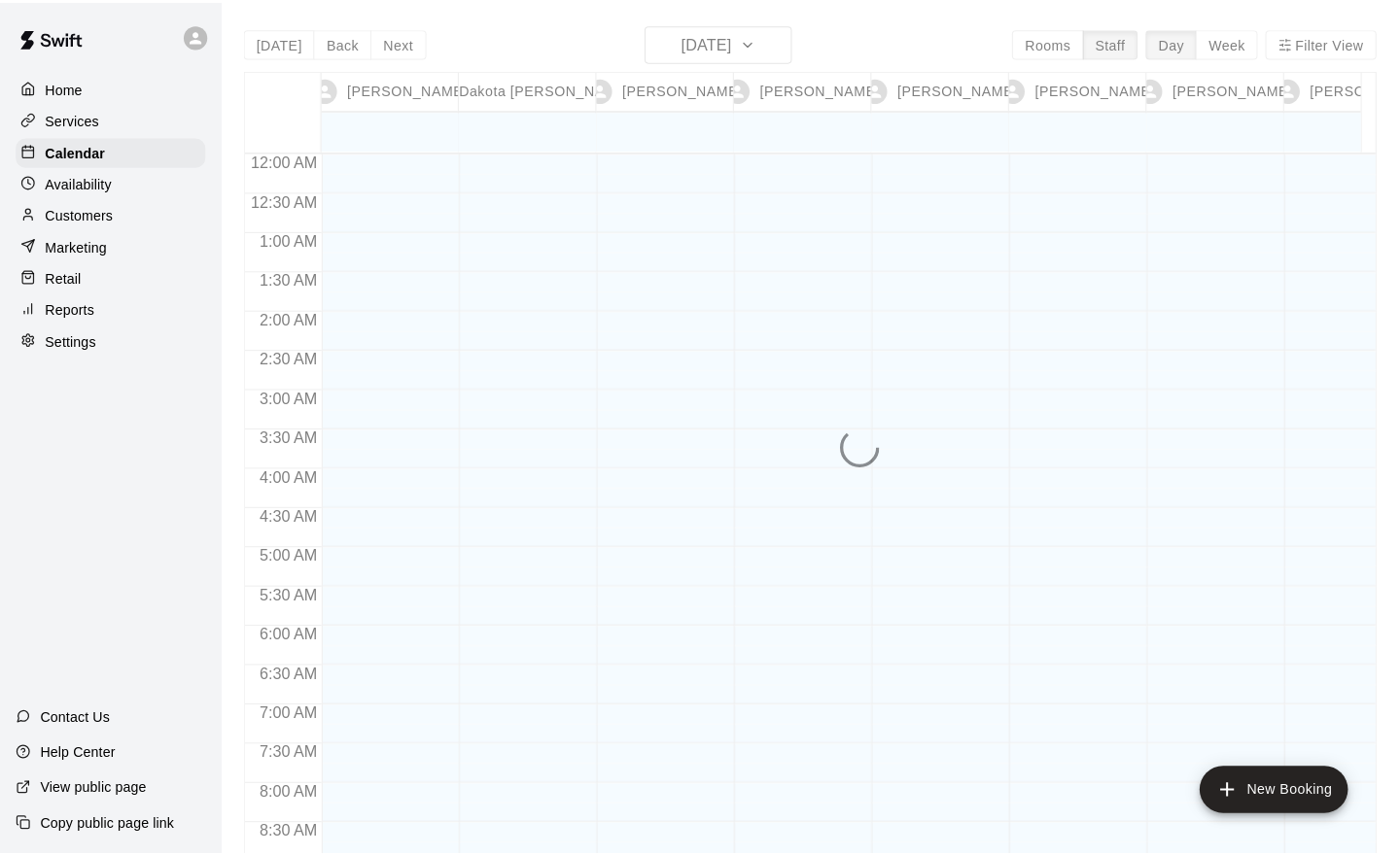
scroll to position [1153, 0]
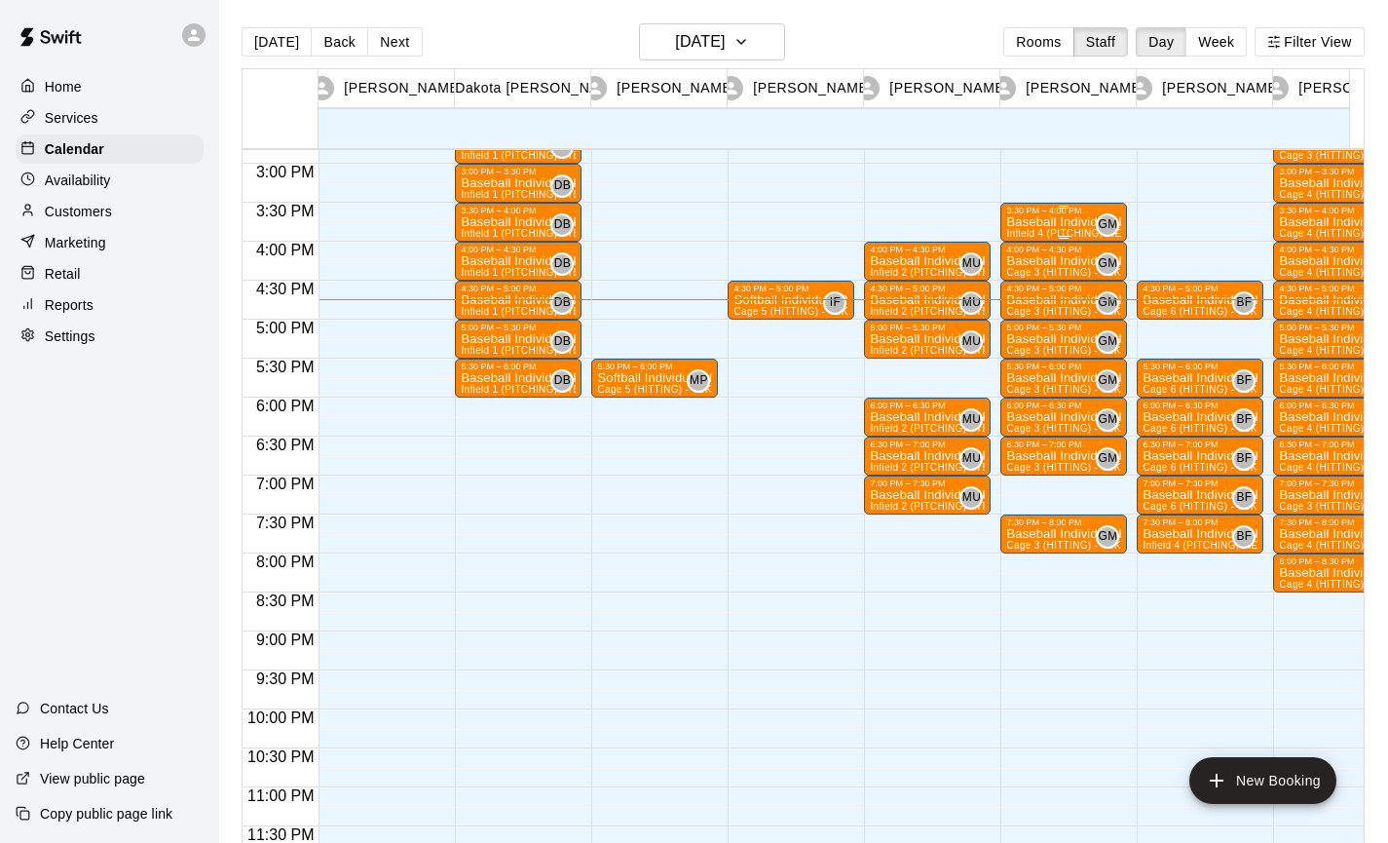
click at [1053, 222] on p "Baseball Individual FIELDING - 30 minutes" at bounding box center [1063, 222] width 115 height 0
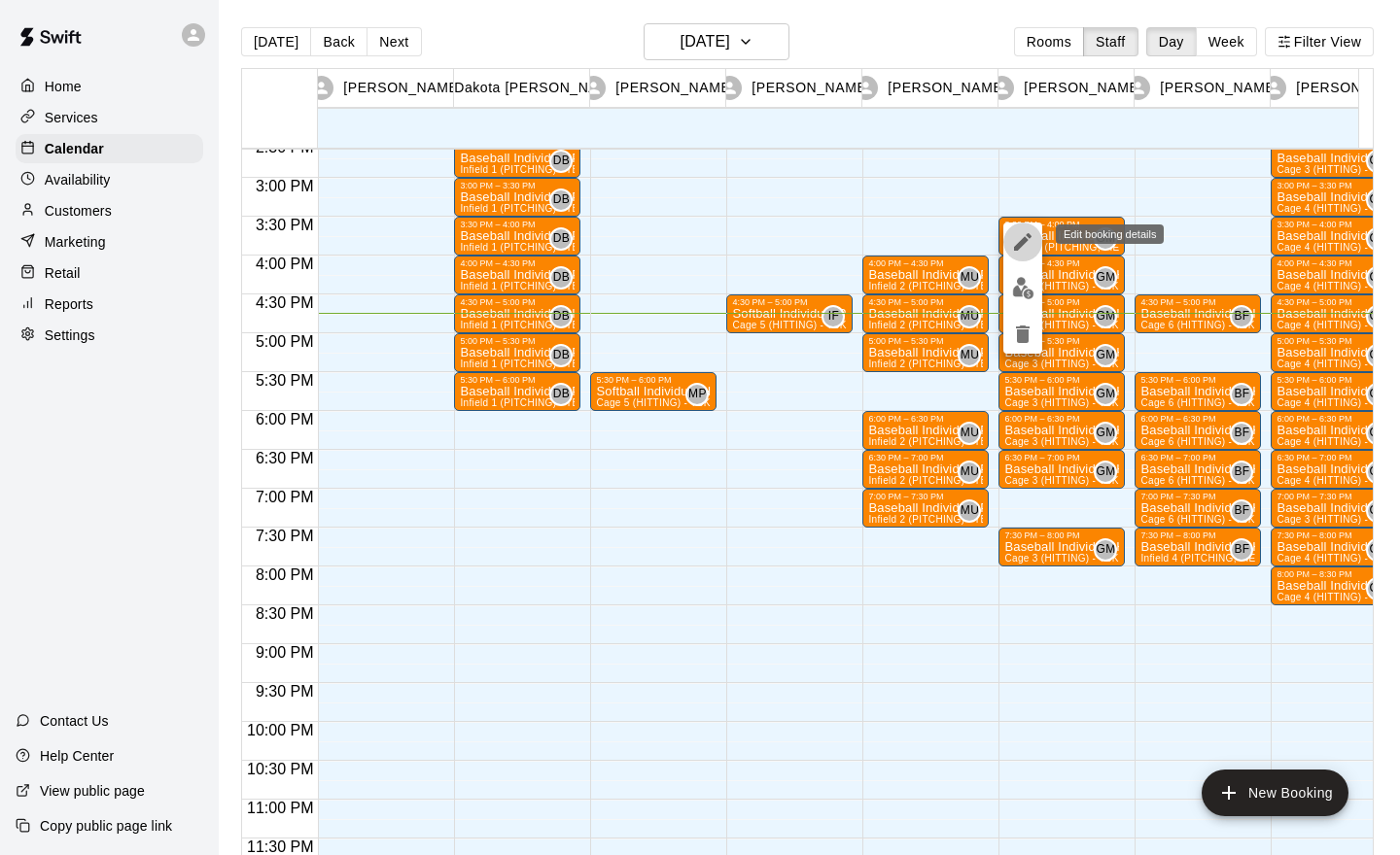
click at [1020, 249] on icon "edit" at bounding box center [1022, 241] width 23 height 23
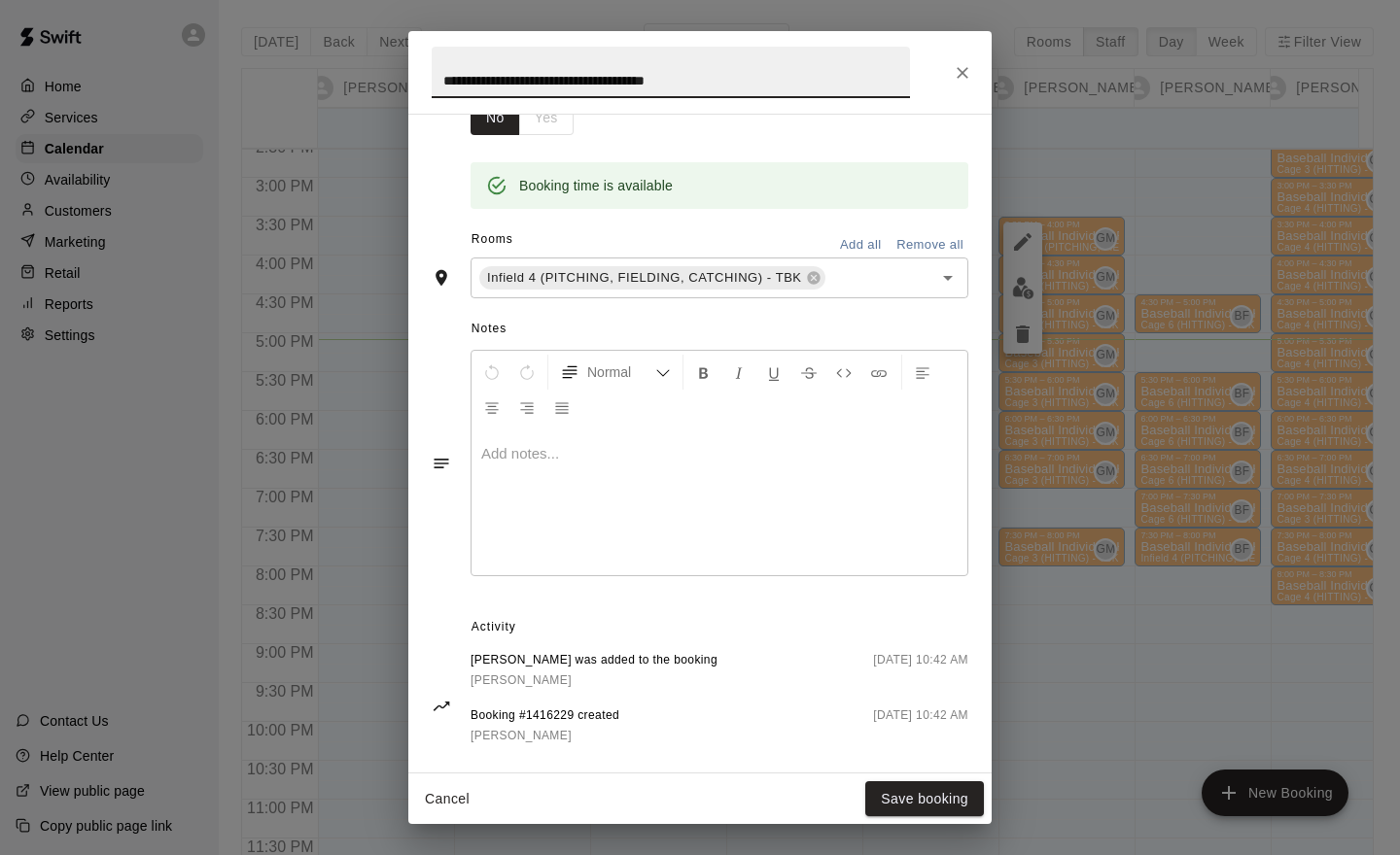
scroll to position [365, 0]
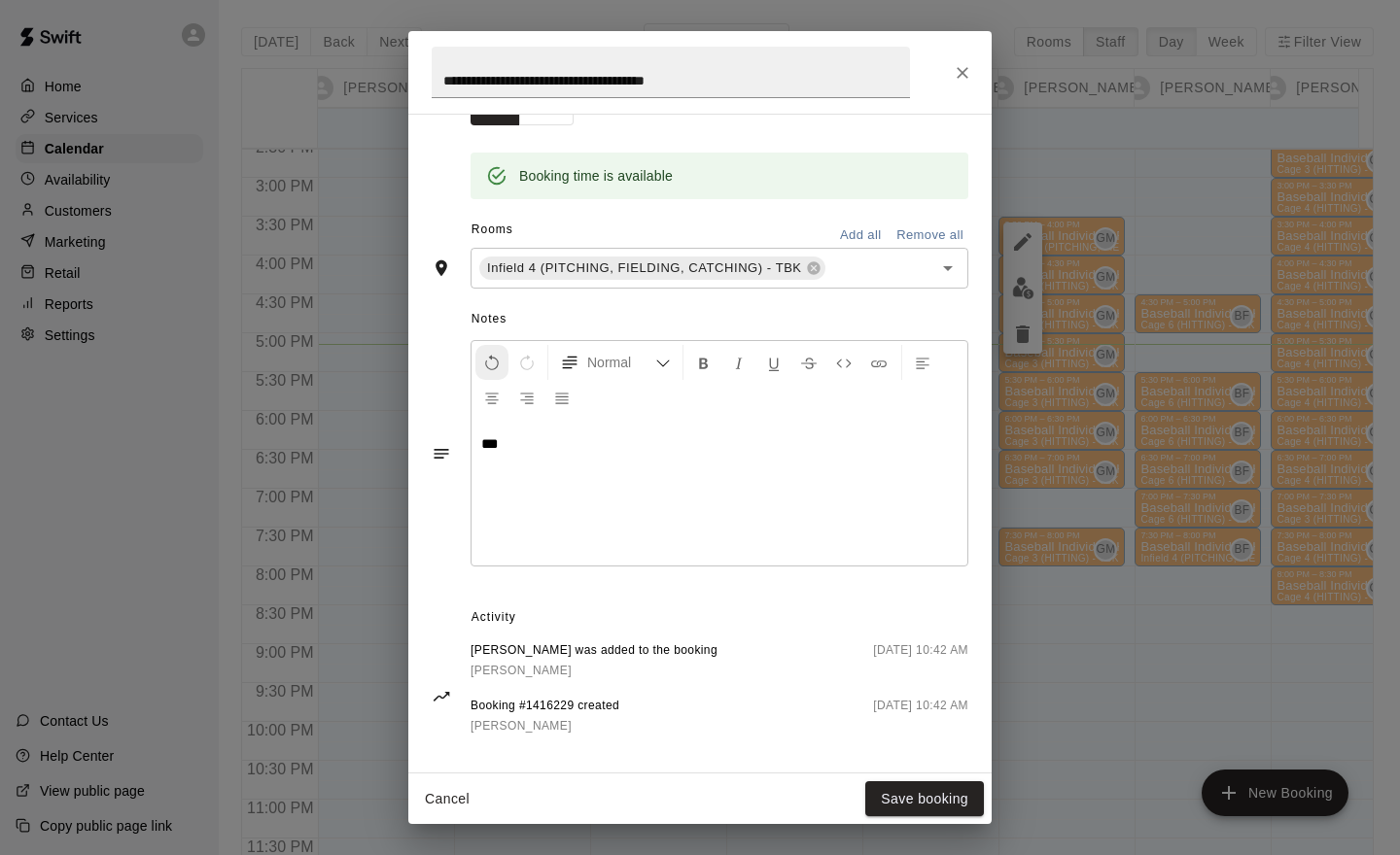
click at [496, 358] on icon "Undo" at bounding box center [492, 364] width 18 height 18
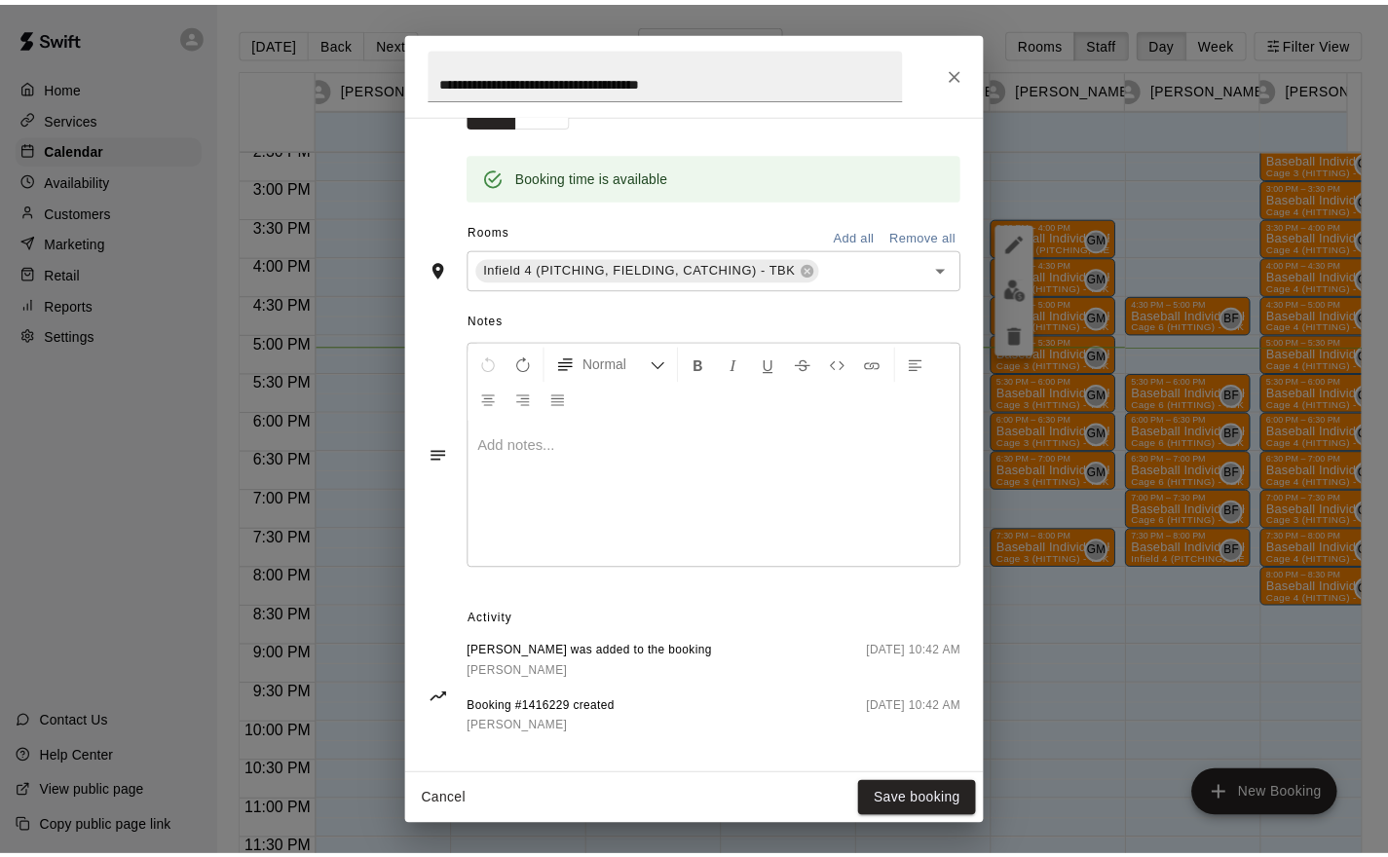
scroll to position [0, 0]
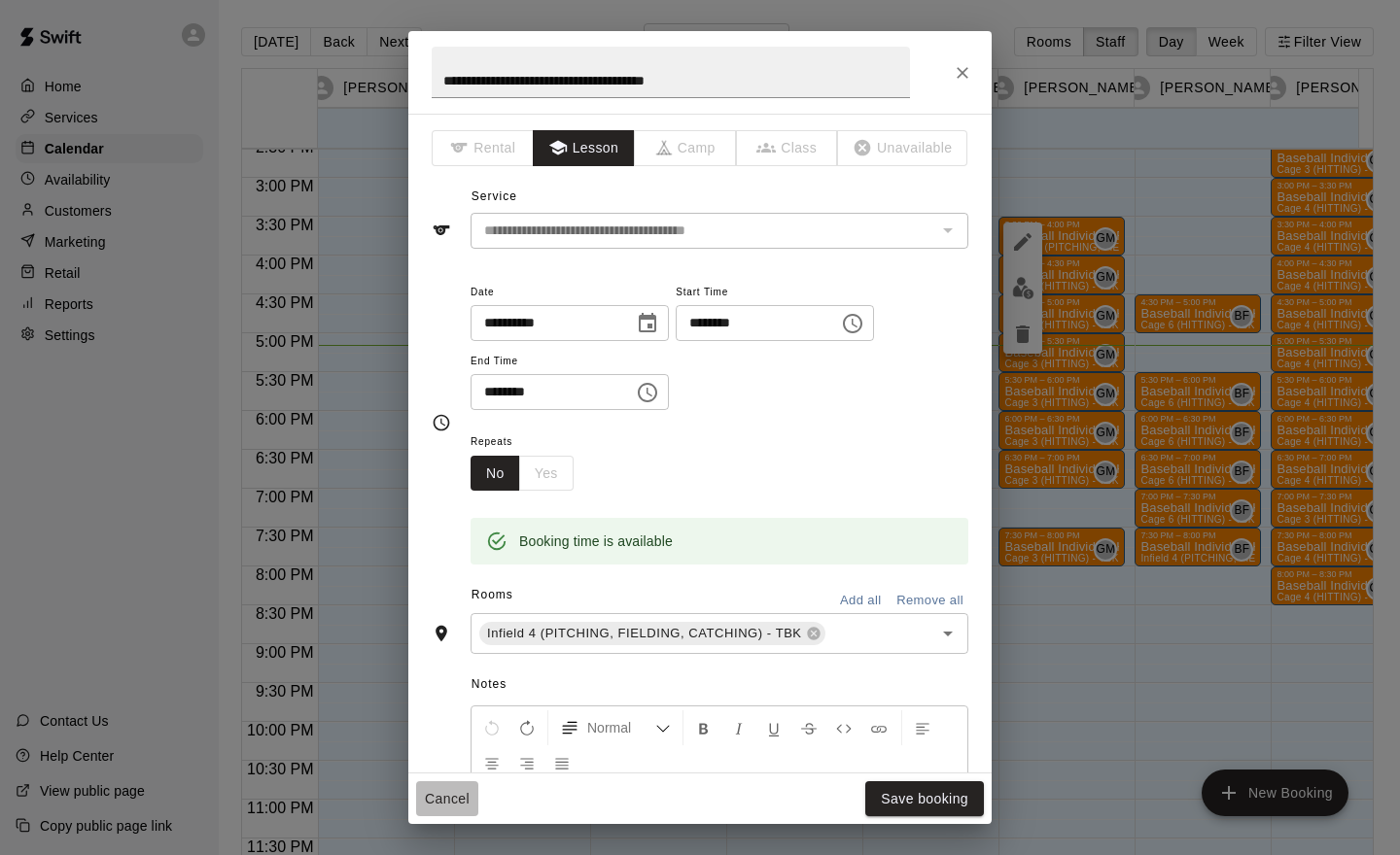
click at [458, 804] on button "Cancel" at bounding box center [447, 799] width 62 height 36
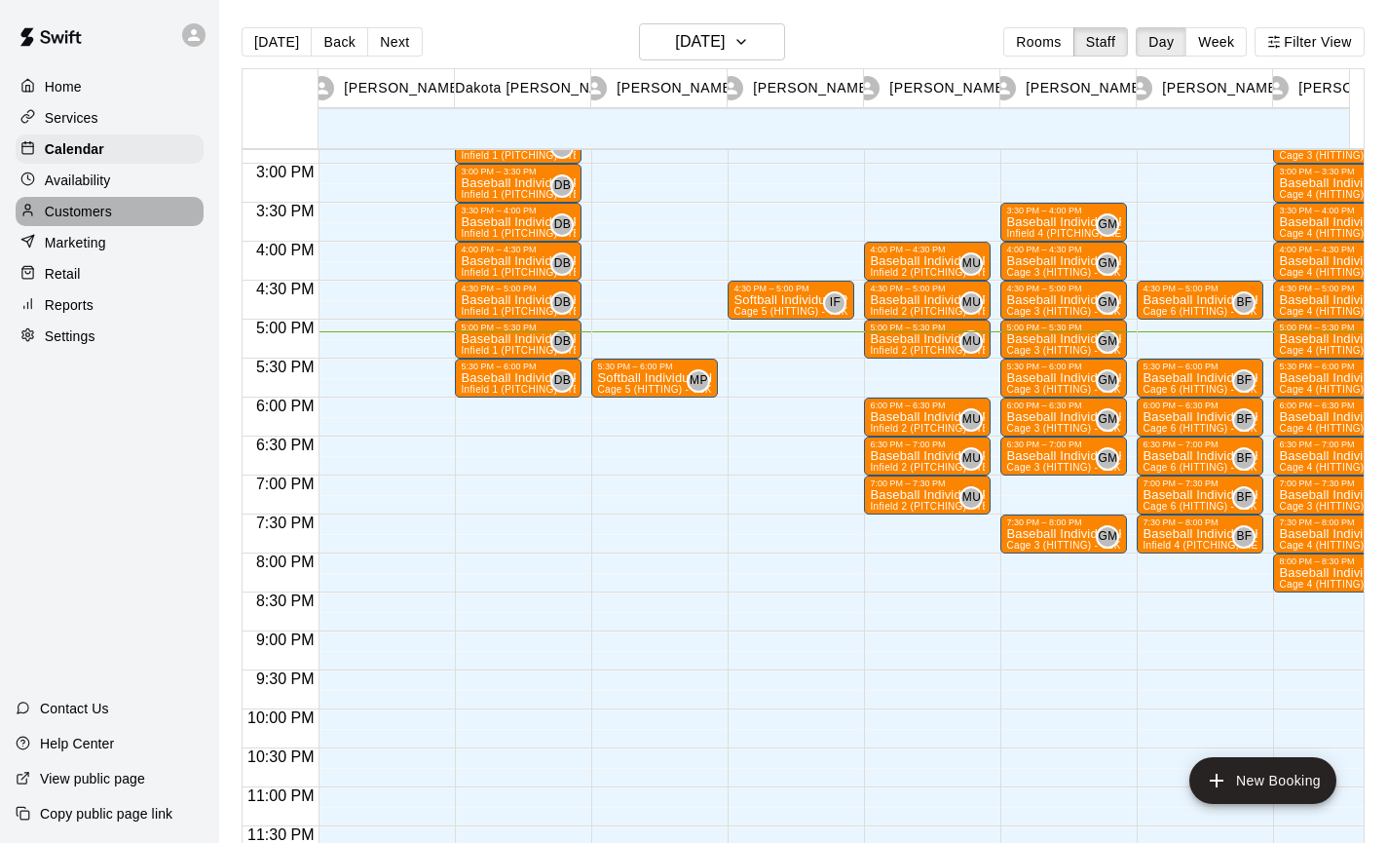
click at [87, 210] on p "Customers" at bounding box center [78, 211] width 67 height 19
